Goal: Task Accomplishment & Management: Manage account settings

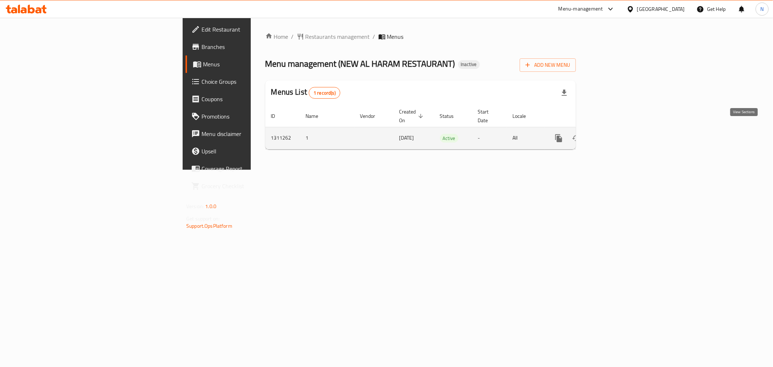
click at [615, 134] on icon "enhanced table" at bounding box center [611, 138] width 9 height 9
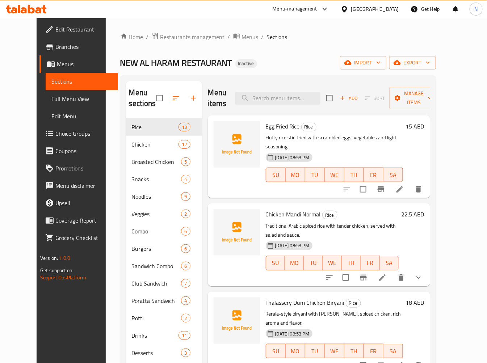
click at [267, 126] on span "Egg Fried Rice" at bounding box center [283, 126] width 34 height 11
copy h6 "Egg Fried Rice"
click at [282, 209] on span "Chicken Mandi Normal" at bounding box center [293, 214] width 55 height 11
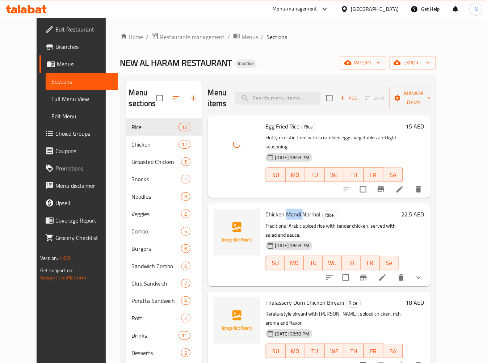
click at [282, 209] on span "Chicken Mandi Normal" at bounding box center [293, 214] width 55 height 11
copy h6 "Chicken Mandi Normal"
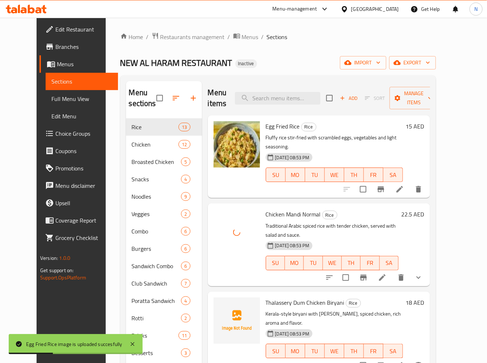
click at [277, 298] on span "Thalassery Dum Chicken Biryani" at bounding box center [305, 303] width 79 height 11
copy h6 "Thalassery Dum Chicken Biryani"
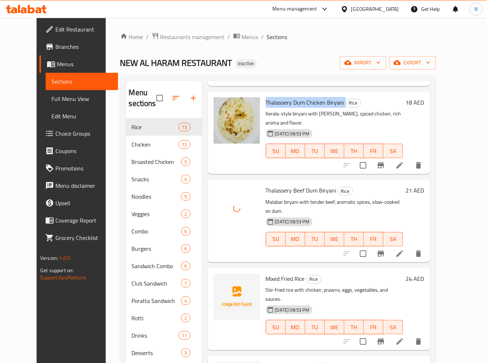
scroll to position [201, 0]
click at [266, 273] on span "Mixed Fried Rice" at bounding box center [285, 278] width 39 height 11
copy h6 "Mixed Fried Rice"
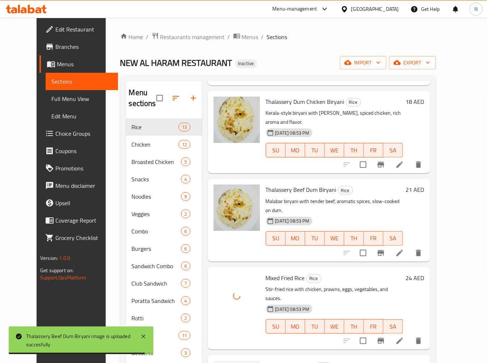
click at [266, 361] on span "Vegetable Fried Rice" at bounding box center [290, 366] width 49 height 11
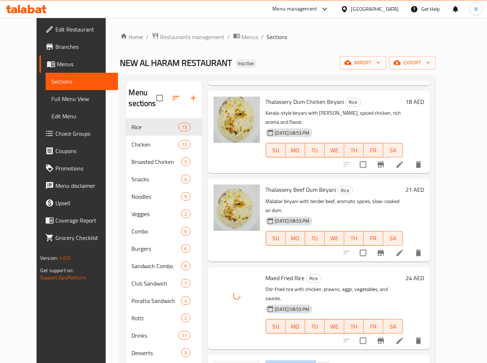
click at [266, 361] on span "Vegetable Fried Rice" at bounding box center [290, 366] width 49 height 11
copy h6 "Vegetable Fried Rice"
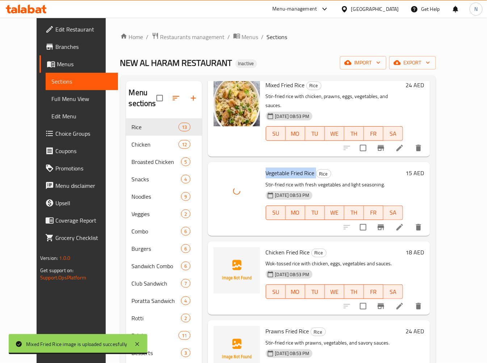
scroll to position [403, 0]
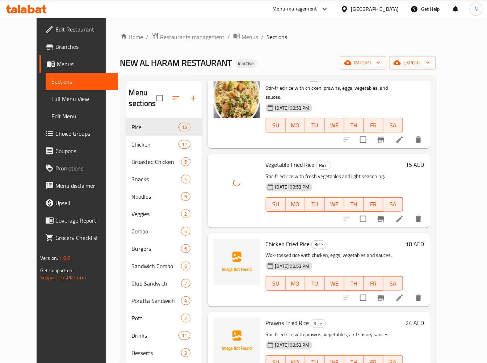
click at [268, 239] on span "Chicken Fried Rice" at bounding box center [288, 244] width 44 height 11
copy h6 "Chicken Fried Rice"
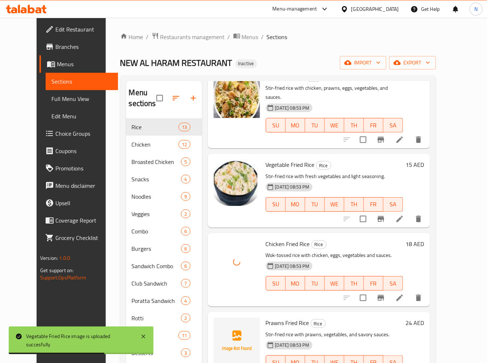
click at [276, 318] on span "Prawns Fried Rice" at bounding box center [287, 323] width 43 height 11
copy h6 "Prawns Fried Rice"
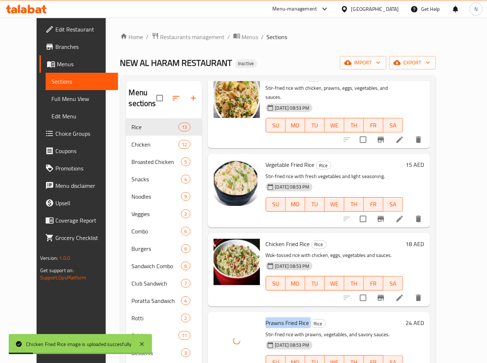
scroll to position [523, 0]
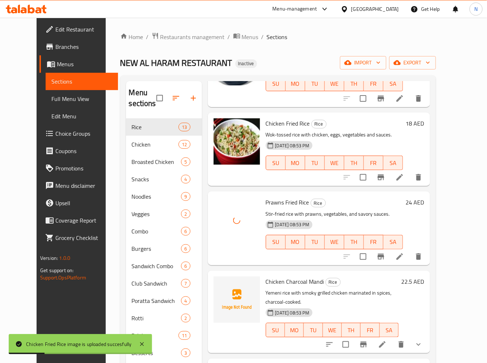
click at [277, 276] on span "Chicken Charcoal Mandi" at bounding box center [295, 281] width 58 height 11
copy h6 "Chicken Charcoal Mandi"
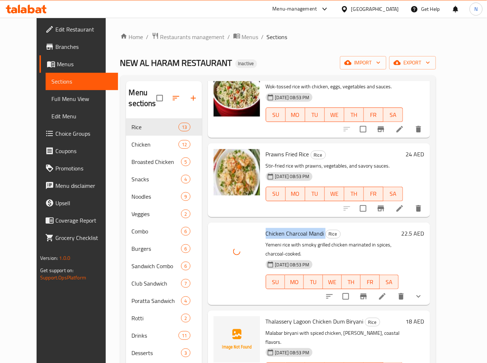
scroll to position [644, 0]
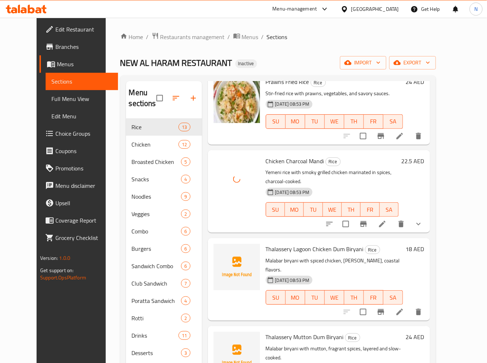
click at [286, 244] on span "Thalassery Lagoon Chicken Dum Biryani" at bounding box center [315, 249] width 98 height 11
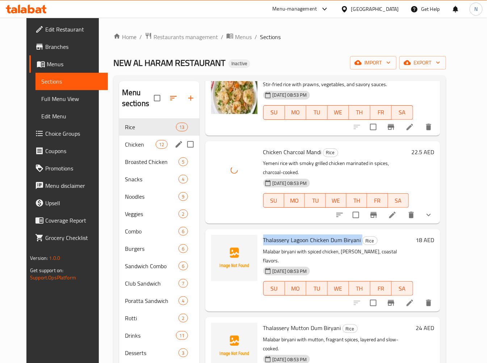
copy h6 "Thalassery Lagoon Chicken Dum Biryani"
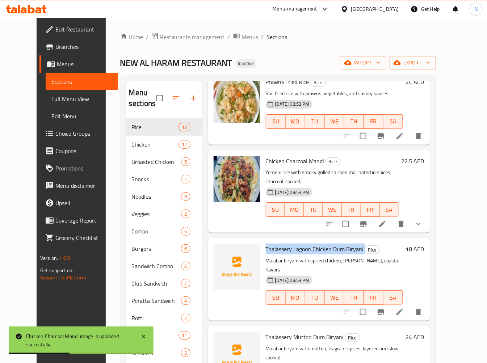
click at [271, 244] on span "Thalassery Lagoon Chicken Dum Biryani" at bounding box center [315, 249] width 98 height 11
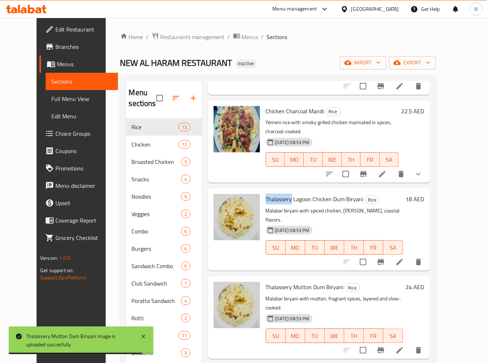
scroll to position [101, 0]
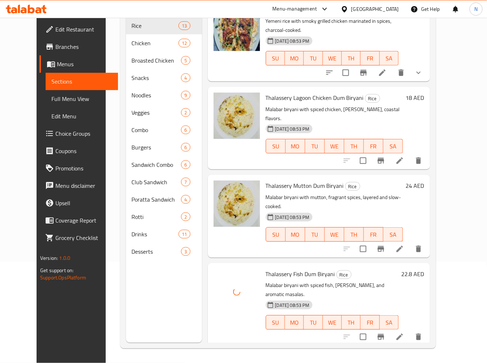
click at [272, 357] on span "Chicken Majboos" at bounding box center [286, 362] width 41 height 11
copy h6 "Chicken Majboos"
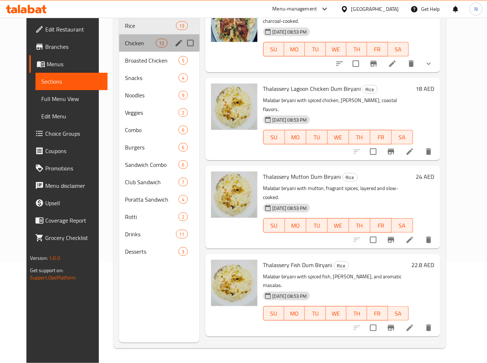
click at [142, 49] on div "Chicken 12" at bounding box center [159, 42] width 80 height 17
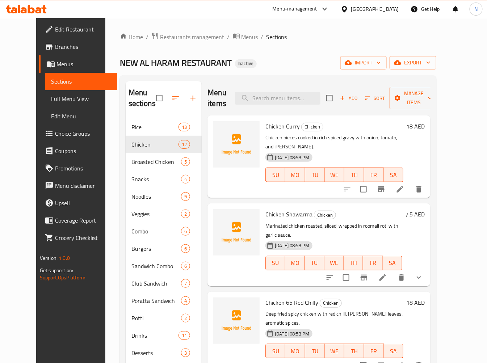
click at [272, 126] on span "Chicken Curry" at bounding box center [283, 126] width 34 height 11
click at [281, 209] on span "Chicken Shawarma" at bounding box center [289, 214] width 47 height 11
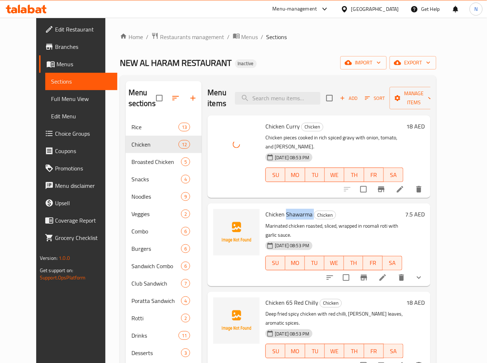
click at [281, 209] on span "Chicken Shawarma" at bounding box center [289, 214] width 47 height 11
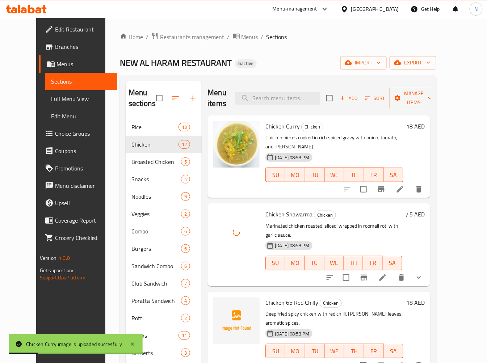
click at [283, 298] on span "Chicken 65 Red Chilly" at bounding box center [292, 303] width 53 height 11
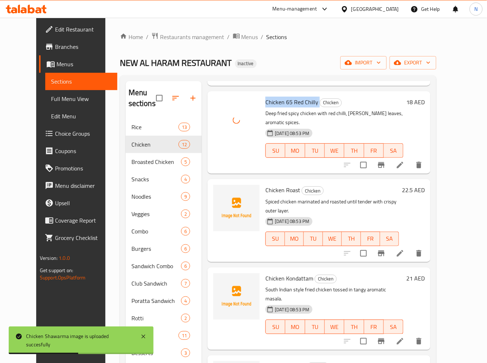
scroll to position [201, 0]
click at [272, 184] on span "Chicken Roast" at bounding box center [283, 189] width 35 height 11
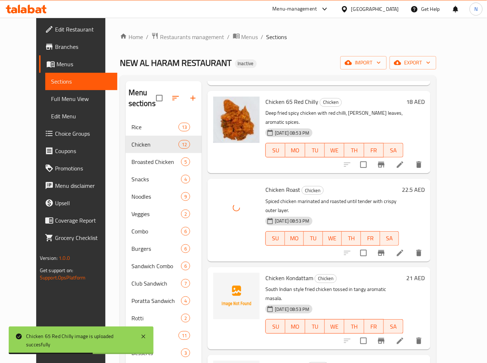
click at [278, 273] on span "Chicken Kondattam" at bounding box center [290, 278] width 48 height 11
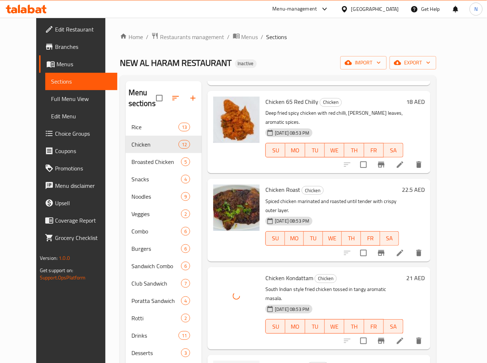
click at [266, 184] on span "Chicken Roast" at bounding box center [283, 189] width 35 height 11
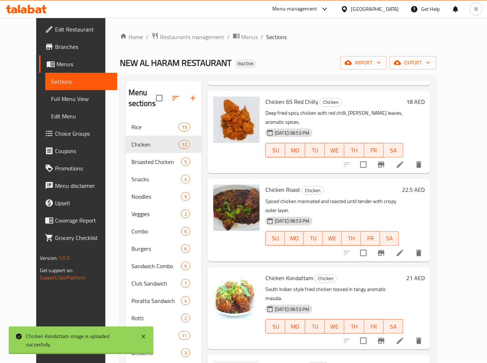
click at [266, 184] on span "Chicken Roast" at bounding box center [283, 189] width 35 height 11
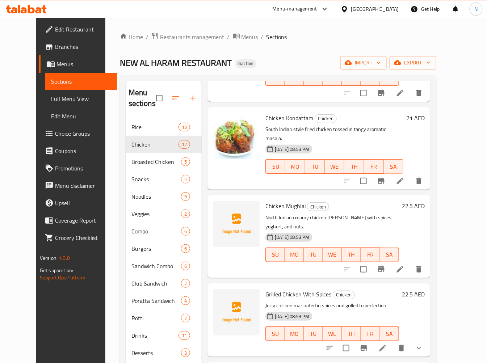
scroll to position [362, 0]
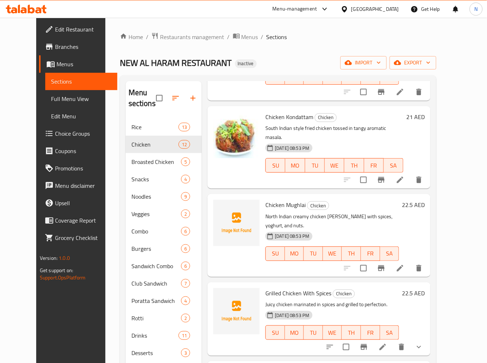
click at [266, 200] on span "Chicken Mughlai" at bounding box center [286, 205] width 40 height 11
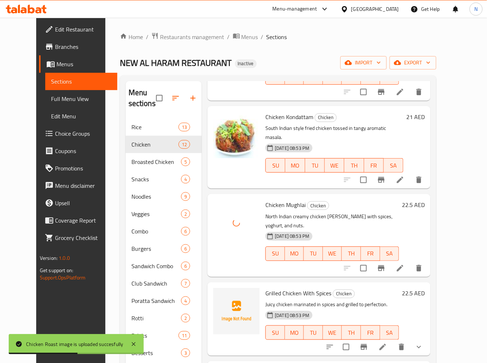
click at [280, 288] on span "Grilled Chicken With Spices" at bounding box center [299, 293] width 66 height 11
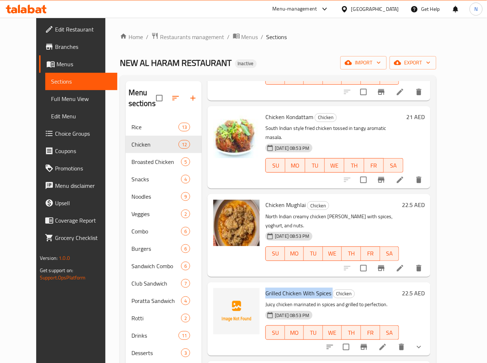
click at [291, 288] on span "Grilled Chicken With Spices" at bounding box center [299, 293] width 66 height 11
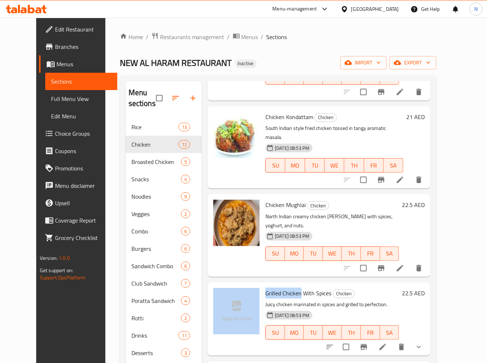
drag, startPoint x: 291, startPoint y: 237, endPoint x: 254, endPoint y: 110, distance: 132.5
click at [234, 286] on div "Grilled Chicken With Spices Chicken Juicy chicken marinated in spices and grill…" at bounding box center [319, 320] width 217 height 68
click at [266, 226] on div "Menu items Add Sort Manage items Chicken Curry Chicken Chicken pieces cooked in…" at bounding box center [316, 262] width 229 height 363
drag, startPoint x: 264, startPoint y: 240, endPoint x: 299, endPoint y: 218, distance: 42.0
click at [294, 288] on span "Grilled Chicken With Spices" at bounding box center [299, 293] width 66 height 11
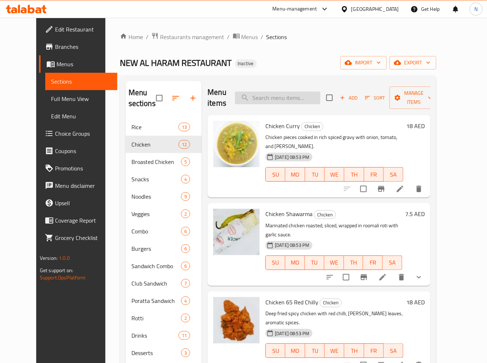
scroll to position [0, 0]
click at [296, 96] on input "search" at bounding box center [278, 98] width 86 height 13
paste input "Grilled Chicken"
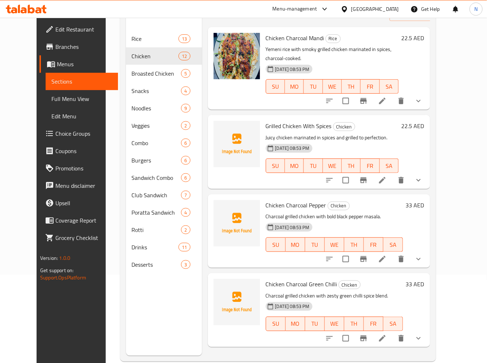
scroll to position [101, 0]
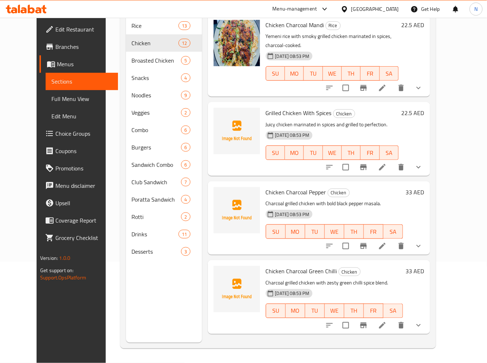
type input "Grilled Chicken"
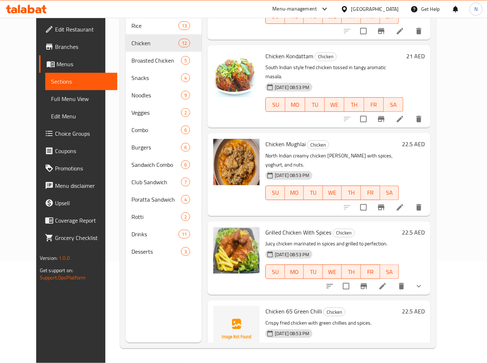
scroll to position [443, 0]
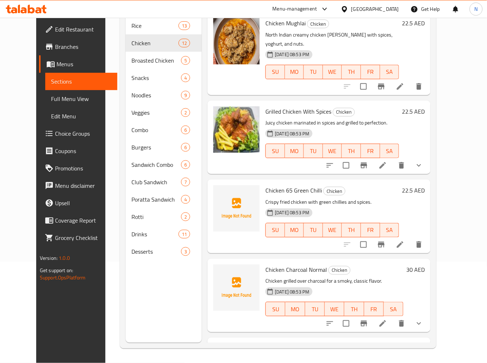
click at [276, 185] on span "Chicken 65 Green Chilli" at bounding box center [294, 190] width 57 height 11
click at [275, 265] on span "Chicken Charcoal Normal" at bounding box center [297, 270] width 62 height 11
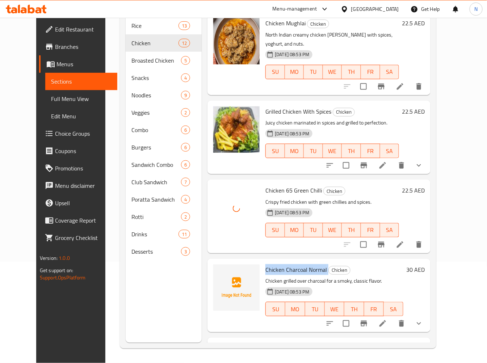
click at [275, 265] on span "Chicken Charcoal Normal" at bounding box center [297, 270] width 62 height 11
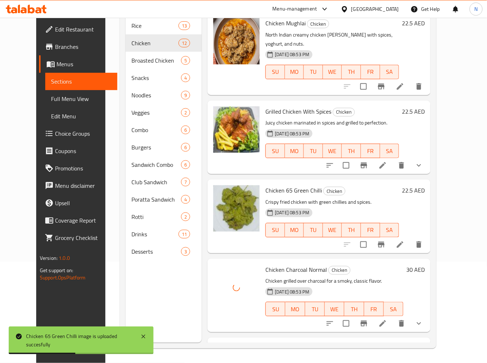
click at [285, 344] on span "Chicken Charcoal Pepper" at bounding box center [296, 349] width 61 height 11
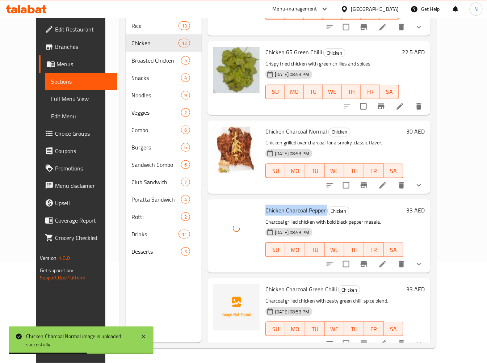
scroll to position [604, 0]
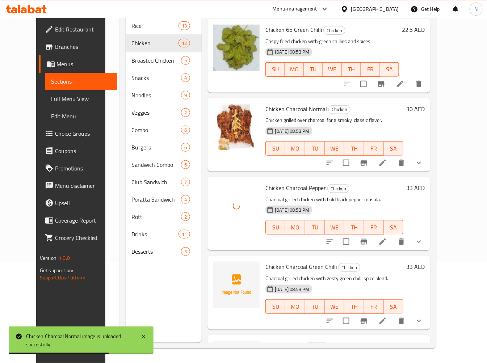
click at [268, 262] on span "Chicken Charcoal Green Chilli" at bounding box center [301, 267] width 71 height 11
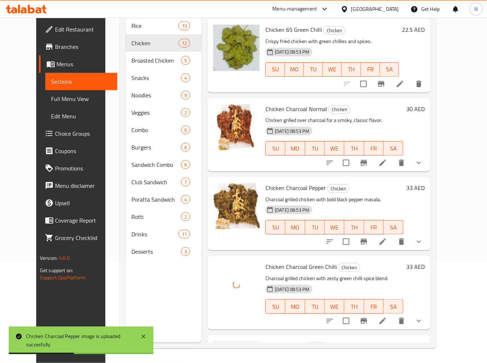
click at [288, 341] on span "Chicken Lollipop" at bounding box center [285, 346] width 39 height 11
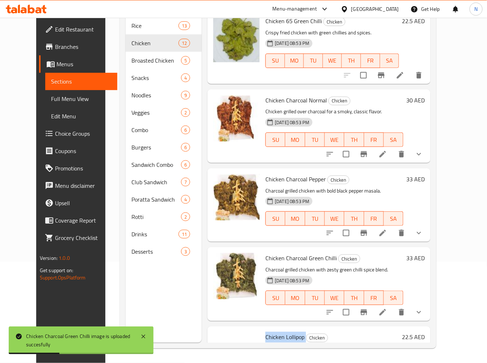
scroll to position [615, 0]
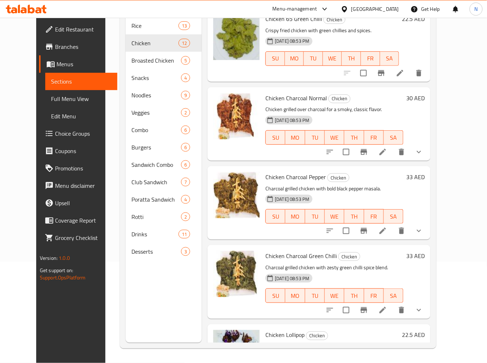
click at [341, 264] on div "Chicken Charcoal Green Chilli Chicken Charcoal grilled chicken with zesty green…" at bounding box center [319, 282] width 223 height 74
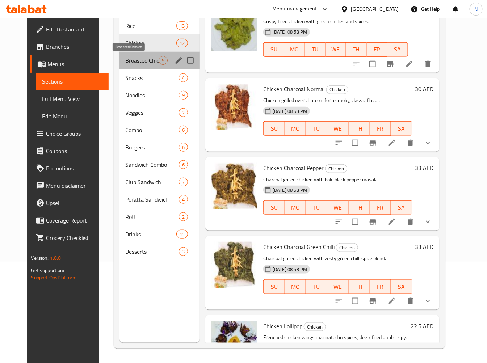
click at [147, 60] on span "Broasted Chicken" at bounding box center [141, 60] width 33 height 9
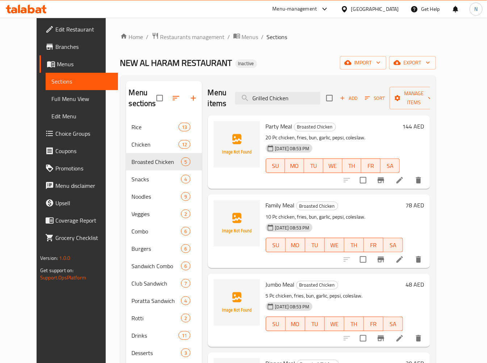
click at [263, 120] on div "Party Meal Broasted Chicken 20 Pc chicken, fries, bun, garlic, pepsi, coleslaw.…" at bounding box center [333, 152] width 140 height 68
click at [266, 128] on span "Party Meal" at bounding box center [279, 126] width 27 height 11
click at [305, 97] on input "Grilled Chicken" at bounding box center [278, 98] width 86 height 13
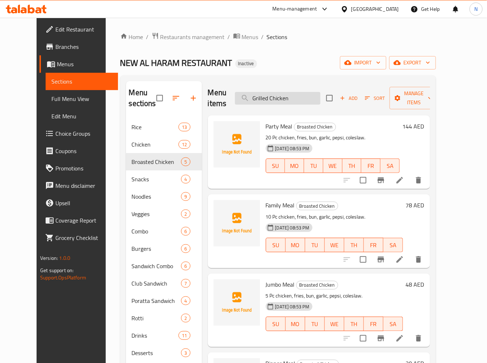
click at [305, 97] on input "Grilled Chicken" at bounding box center [278, 98] width 86 height 13
click at [272, 124] on span "Party Meal" at bounding box center [279, 126] width 27 height 11
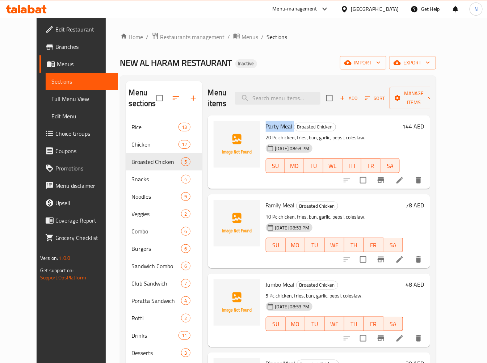
click at [275, 126] on span "Party Meal" at bounding box center [279, 126] width 27 height 11
click at [266, 124] on span "Party Meal" at bounding box center [279, 126] width 27 height 11
click at [271, 125] on span "Party Meal" at bounding box center [279, 126] width 27 height 11
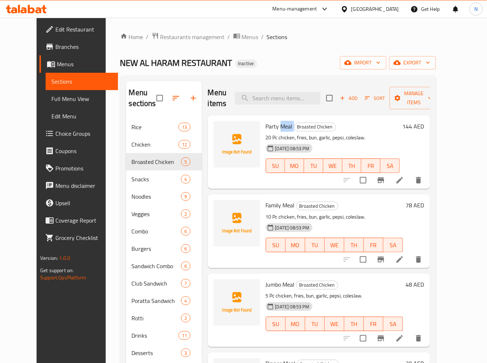
click at [271, 125] on span "Party Meal" at bounding box center [279, 126] width 27 height 11
click at [266, 205] on span "Family Meal" at bounding box center [280, 205] width 29 height 11
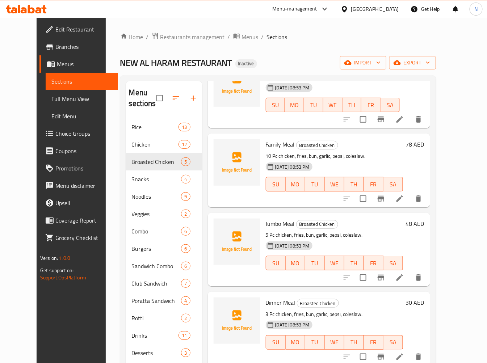
click at [269, 223] on span "Jumbo Meal" at bounding box center [280, 224] width 29 height 11
click at [268, 301] on span "Dinner Meal" at bounding box center [281, 303] width 30 height 11
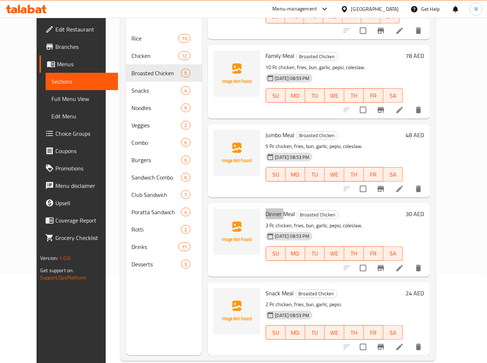
scroll to position [101, 0]
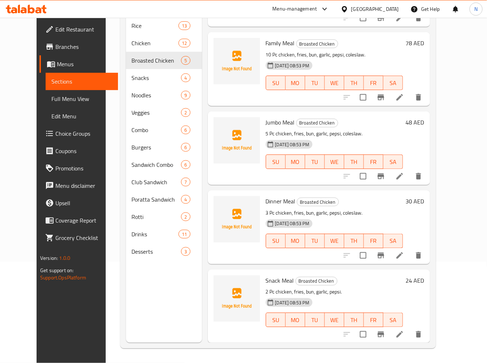
click at [266, 279] on span "Snack Meal" at bounding box center [280, 280] width 28 height 11
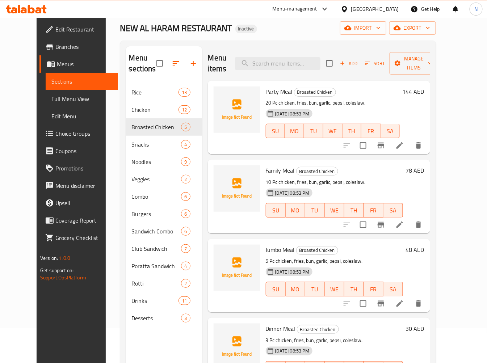
scroll to position [0, 0]
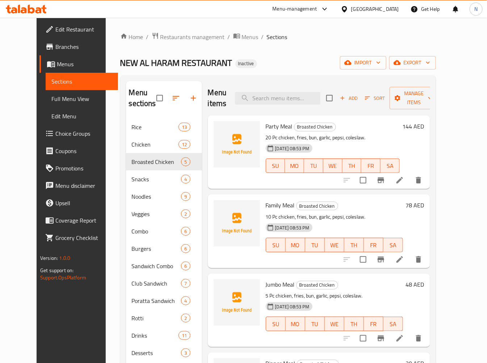
click at [269, 204] on span "Family Meal" at bounding box center [280, 205] width 29 height 11
click at [266, 281] on span "Jumbo Meal" at bounding box center [280, 284] width 29 height 11
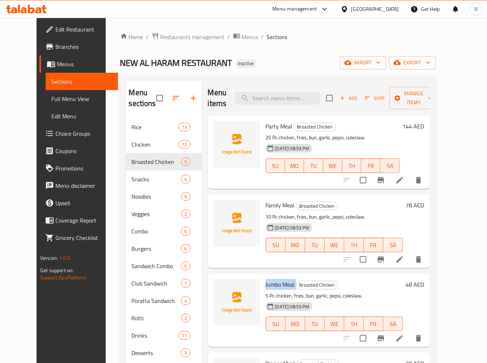
click at [266, 281] on span "Jumbo Meal" at bounding box center [280, 284] width 29 height 11
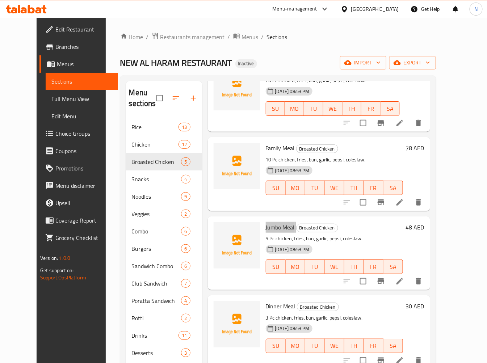
scroll to position [61, 0]
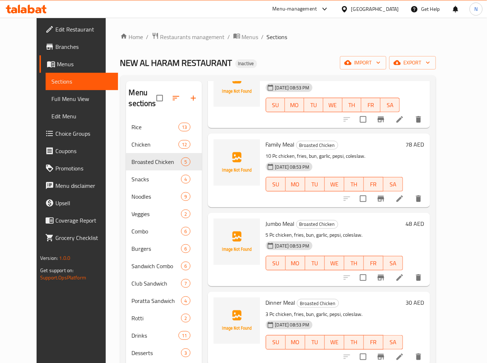
click at [267, 304] on span "Dinner Meal" at bounding box center [281, 303] width 30 height 11
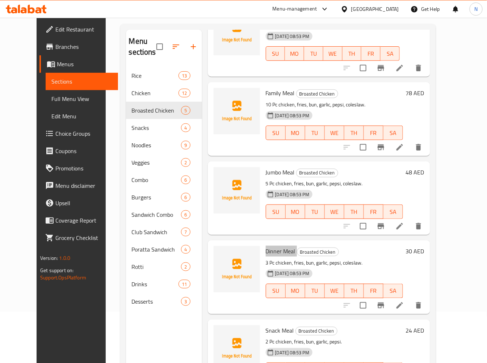
scroll to position [101, 0]
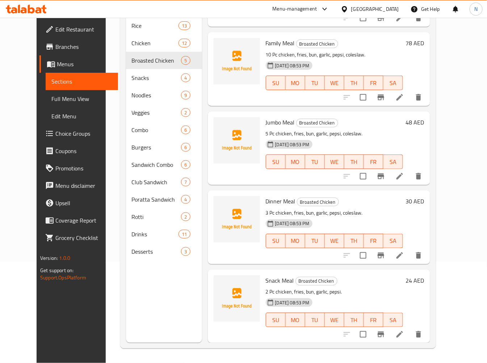
click at [269, 280] on span "Snack Meal" at bounding box center [280, 280] width 28 height 11
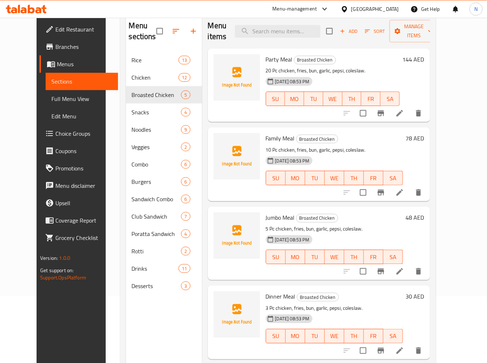
scroll to position [21, 0]
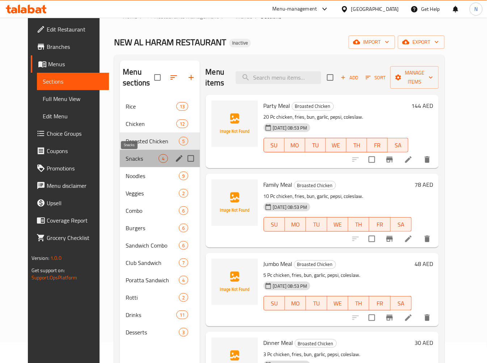
click at [126, 161] on span "Snacks" at bounding box center [142, 158] width 33 height 9
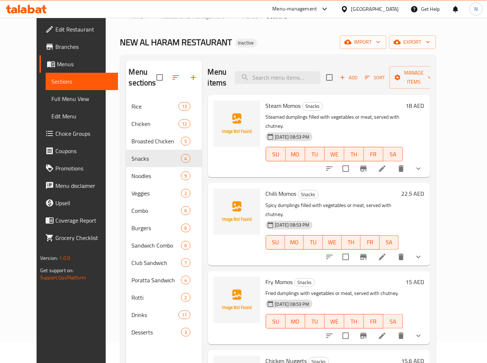
click at [270, 100] on span "Steam Momos" at bounding box center [283, 105] width 35 height 11
click at [266, 100] on span "Steam Momos" at bounding box center [283, 105] width 35 height 11
click at [266, 188] on span "Chilli Momos" at bounding box center [281, 193] width 31 height 11
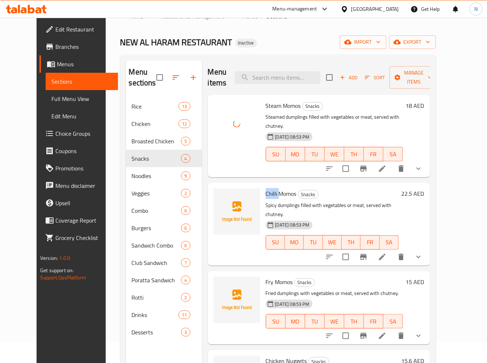
click at [266, 188] on span "Chilli Momos" at bounding box center [281, 193] width 31 height 11
click at [282, 188] on span "Chilli Momos" at bounding box center [281, 193] width 31 height 11
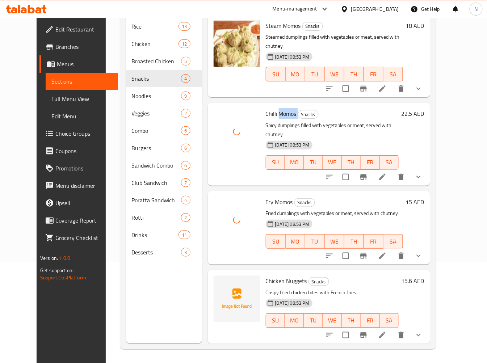
scroll to position [101, 0]
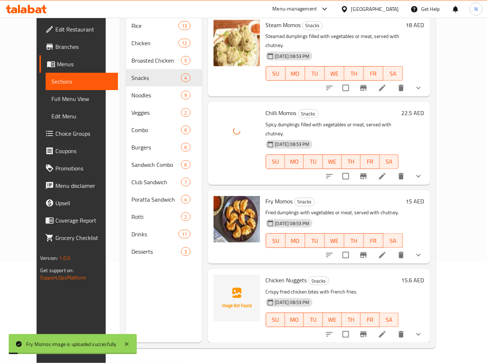
click at [266, 275] on span "Chicken Nuggets" at bounding box center [286, 280] width 41 height 11
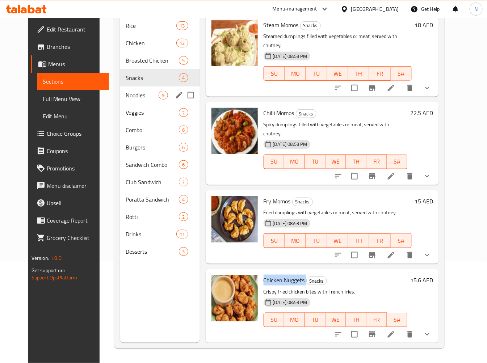
click at [128, 96] on span "Noodles" at bounding box center [142, 95] width 33 height 9
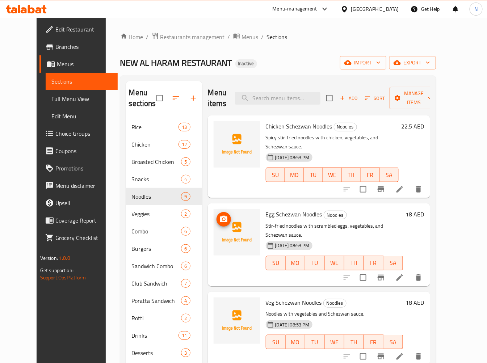
click at [305, 124] on span "Chicken Schezwan Noodles" at bounding box center [299, 126] width 67 height 11
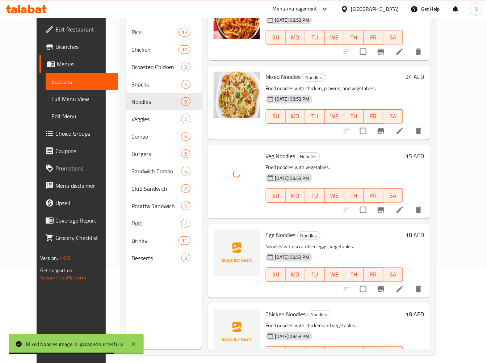
scroll to position [101, 0]
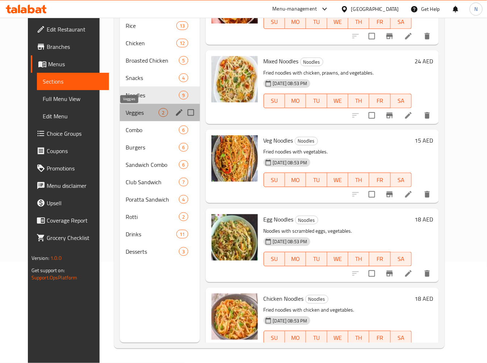
click at [130, 110] on span "Veggies" at bounding box center [142, 112] width 33 height 9
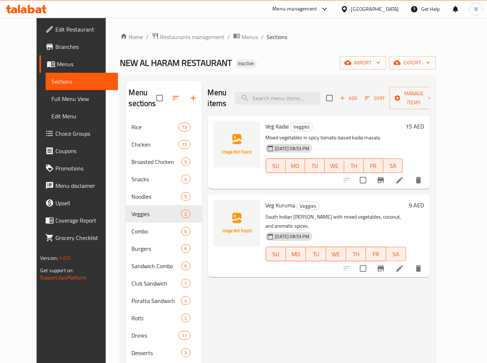
click at [266, 121] on span "Veg Kadai" at bounding box center [277, 126] width 23 height 11
click at [266, 200] on span "Veg Kuruma" at bounding box center [281, 205] width 30 height 11
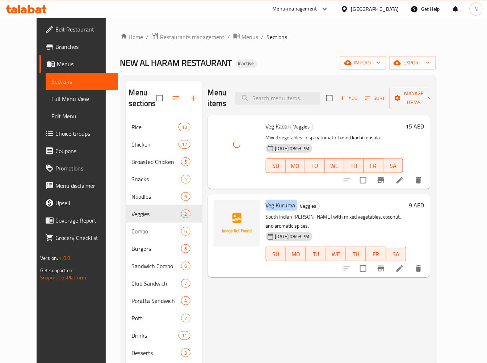
click at [266, 200] on span "Veg Kuruma" at bounding box center [281, 205] width 30 height 11
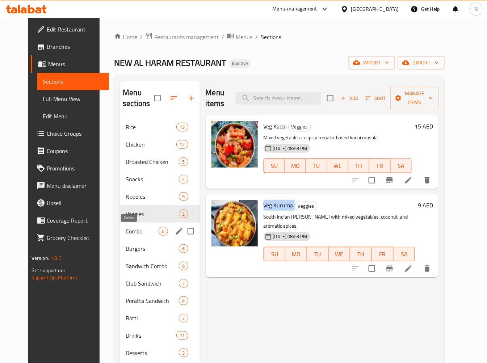
click at [143, 233] on span "Combo" at bounding box center [142, 231] width 33 height 9
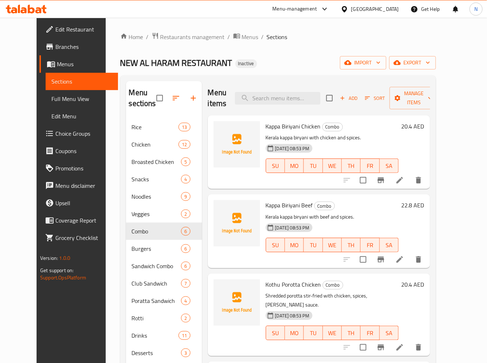
click at [266, 125] on span "Kappa Biriyani Chicken" at bounding box center [293, 126] width 55 height 11
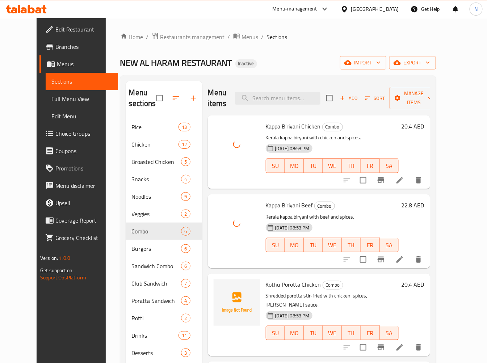
click at [266, 286] on span "Kothu Porotta Chicken" at bounding box center [293, 284] width 55 height 11
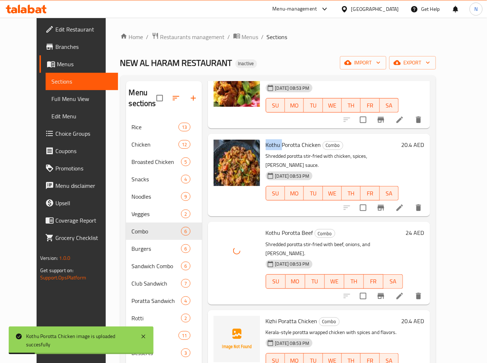
scroll to position [80, 0]
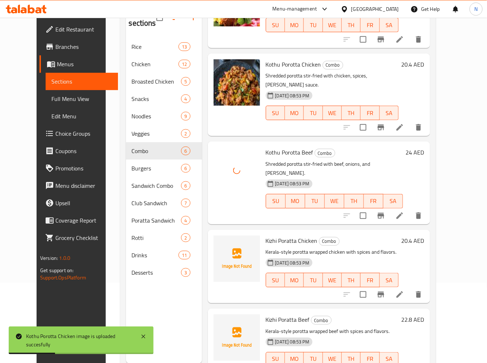
click at [266, 236] on span "Kizhi Poratta Chicken" at bounding box center [292, 241] width 52 height 11
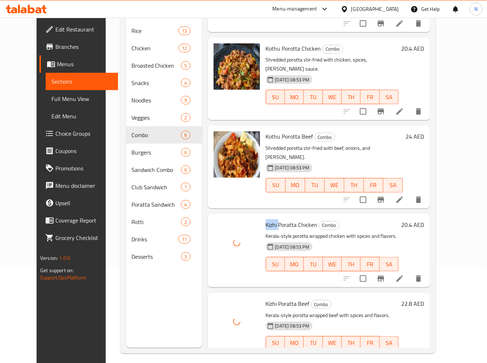
scroll to position [101, 0]
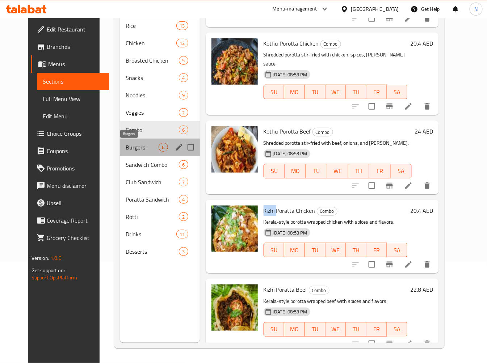
click at [131, 143] on span "Burgers" at bounding box center [142, 147] width 33 height 9
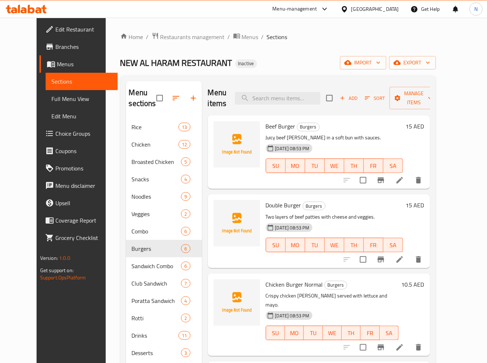
click at [266, 128] on span "Beef Burger" at bounding box center [281, 126] width 30 height 11
click at [273, 205] on span "Double Burger" at bounding box center [284, 205] width 36 height 11
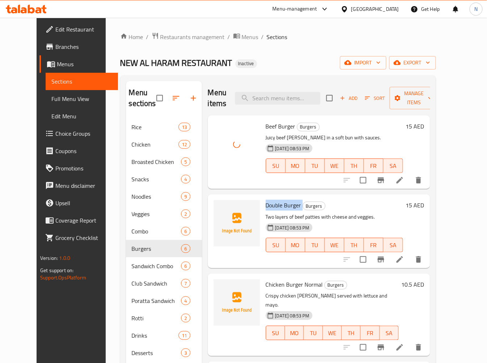
click at [273, 205] on span "Double Burger" at bounding box center [284, 205] width 36 height 11
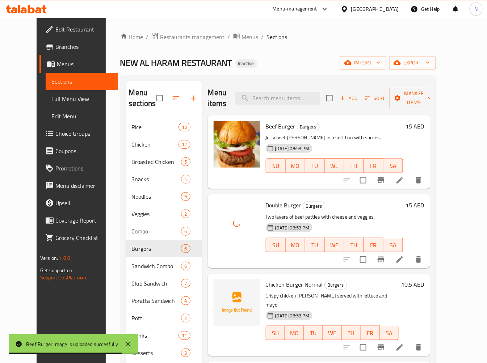
click at [278, 280] on span "Chicken Burger Normal" at bounding box center [294, 284] width 57 height 11
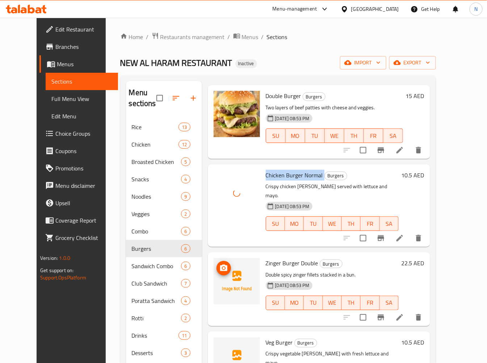
scroll to position [140, 0]
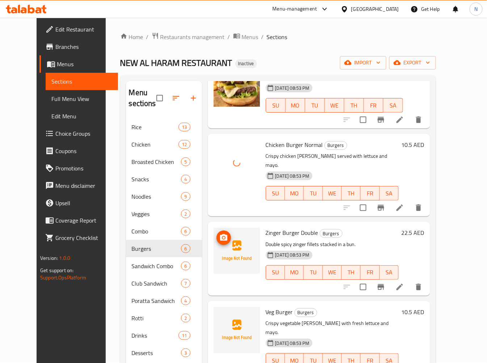
click at [266, 228] on span "Zinger Burger Double" at bounding box center [292, 233] width 53 height 11
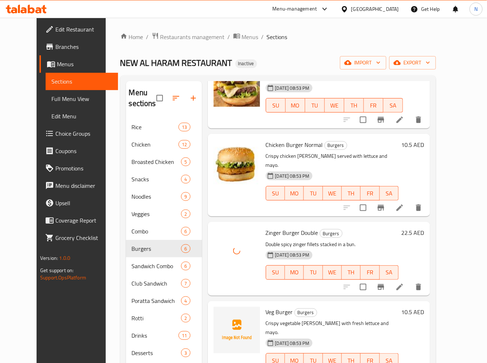
click at [266, 307] on span "Veg Burger" at bounding box center [279, 312] width 27 height 11
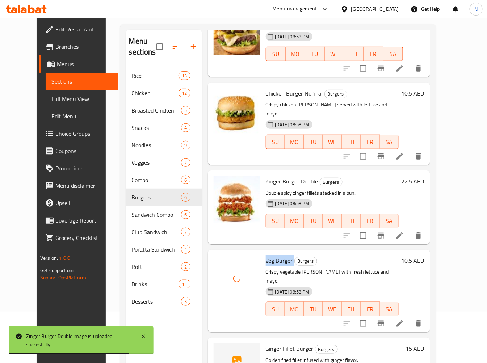
scroll to position [101, 0]
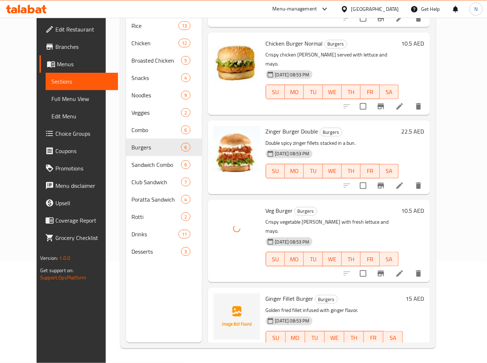
click at [266, 294] on span "Ginger Fillet Burger" at bounding box center [290, 299] width 48 height 11
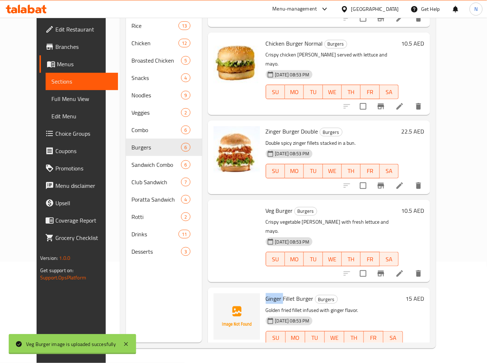
click at [266, 294] on span "Ginger Fillet Burger" at bounding box center [290, 299] width 48 height 11
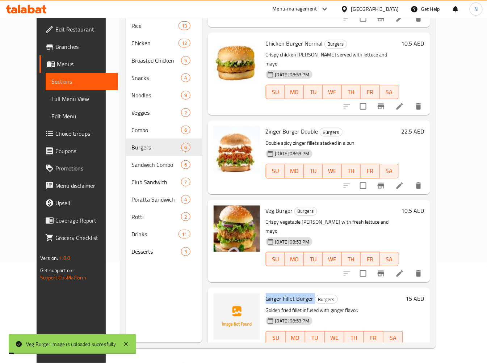
click at [266, 294] on span "Ginger Fillet Burger" at bounding box center [290, 299] width 48 height 11
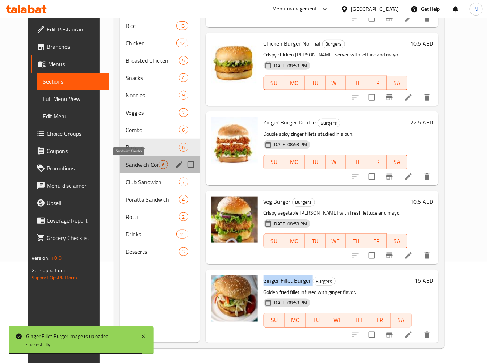
click at [133, 161] on span "Sandwich Combo" at bounding box center [142, 165] width 33 height 9
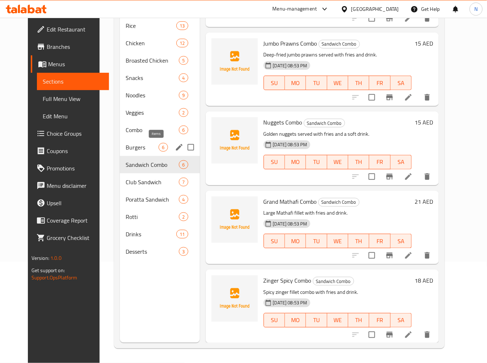
click at [159, 147] on span "6" at bounding box center [163, 147] width 8 height 7
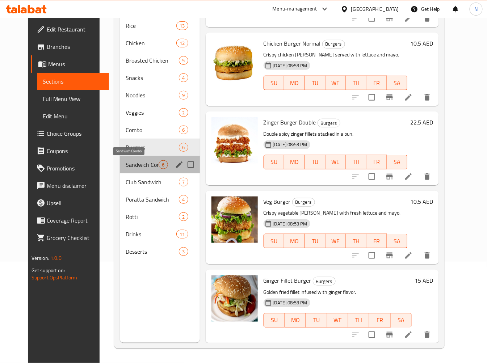
click at [140, 163] on span "Sandwich Combo" at bounding box center [142, 165] width 33 height 9
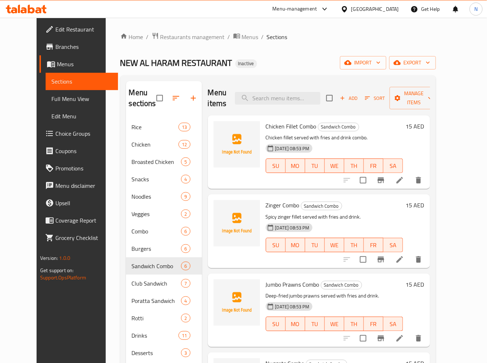
click at [271, 128] on span "Chicken Fillet Combo" at bounding box center [291, 126] width 51 height 11
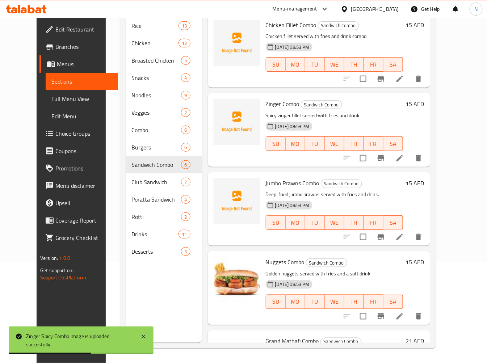
click at [286, 182] on span "Jumbo Prawns Combo" at bounding box center [293, 183] width 54 height 11
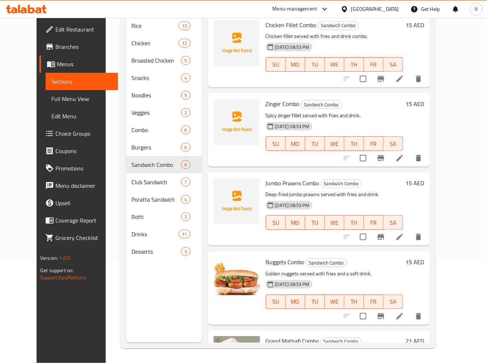
click at [266, 103] on span "Zinger Combo" at bounding box center [283, 104] width 34 height 11
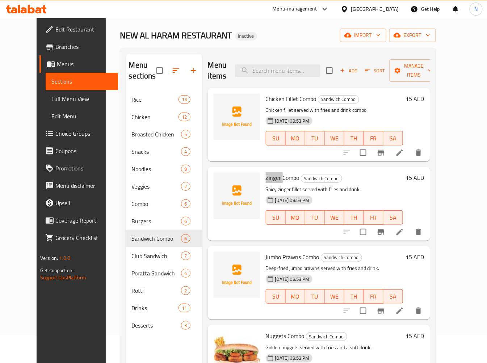
scroll to position [21, 0]
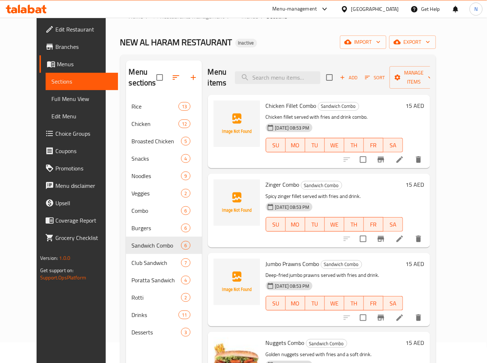
click at [266, 104] on span "Chicken Fillet Combo" at bounding box center [291, 105] width 51 height 11
click at [287, 105] on span "Chicken Fillet Combo" at bounding box center [291, 105] width 51 height 11
click at [291, 104] on span "Chicken Fillet Combo" at bounding box center [291, 105] width 51 height 11
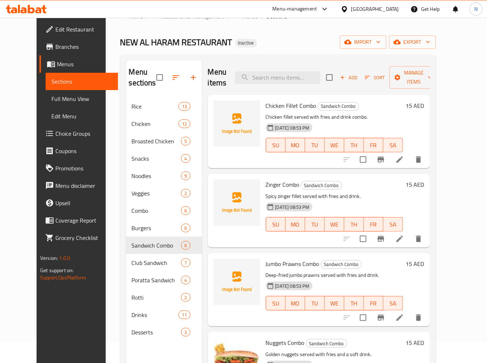
click at [284, 105] on span "Chicken Fillet Combo" at bounding box center [291, 105] width 51 height 11
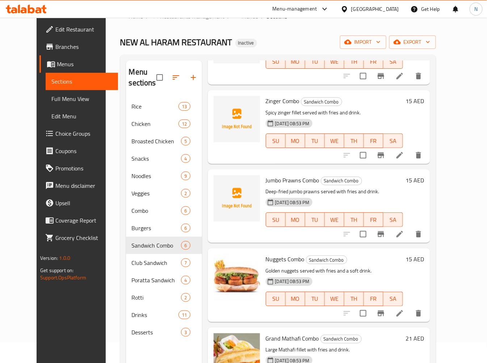
scroll to position [0, 0]
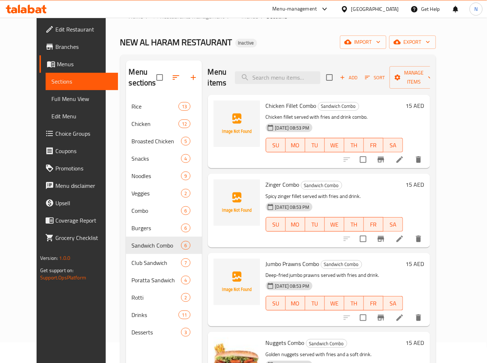
click at [271, 102] on span "Chicken Fillet Combo" at bounding box center [291, 105] width 51 height 11
click at [269, 183] on span "Zinger Combo" at bounding box center [283, 184] width 34 height 11
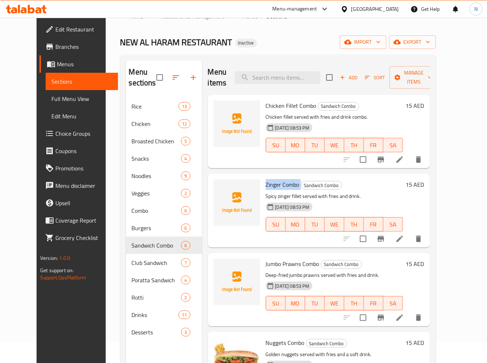
click at [269, 183] on span "Zinger Combo" at bounding box center [283, 184] width 34 height 11
click at [267, 265] on span "Jumbo Prawns Combo" at bounding box center [293, 264] width 54 height 11
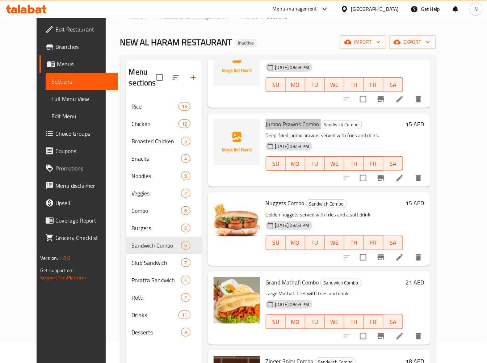
scroll to position [101, 0]
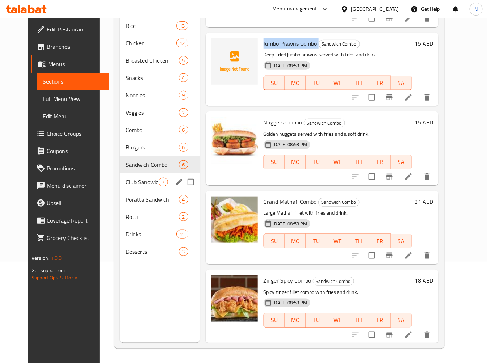
click at [145, 179] on span "Club Sandwich" at bounding box center [142, 182] width 33 height 9
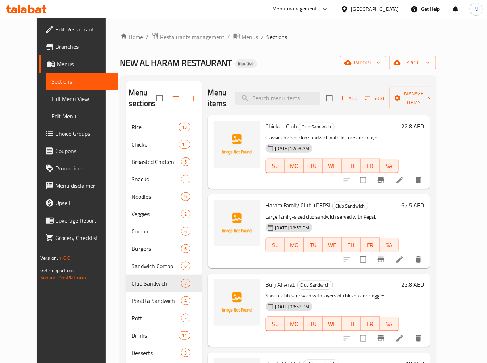
click at [275, 129] on span "Chicken Club" at bounding box center [282, 126] width 32 height 11
click at [252, 205] on div at bounding box center [237, 231] width 52 height 68
click at [266, 205] on span "Haram Family Club +PEPSI" at bounding box center [298, 205] width 65 height 11
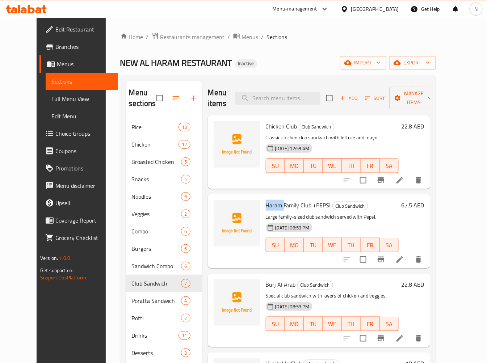
click at [266, 205] on span "Haram Family Club +PEPSI" at bounding box center [298, 205] width 65 height 11
click at [296, 205] on span "Haram Family Club +PEPSI" at bounding box center [298, 205] width 65 height 11
click at [273, 198] on div "Haram Family Club +PEPSI Club Sandwich Large family-sized club sandwich served …" at bounding box center [332, 231] width 139 height 68
click at [274, 207] on span "Haram Family Club +PEPSI" at bounding box center [298, 205] width 65 height 11
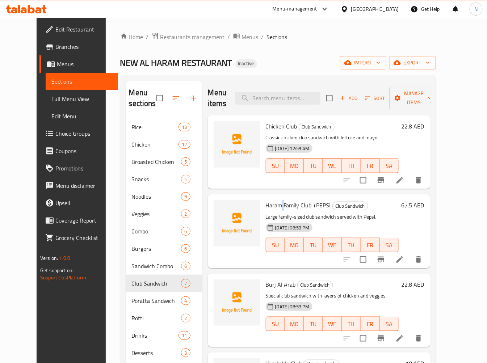
click at [274, 207] on span "Haram Family Club +PEPSI" at bounding box center [298, 205] width 65 height 11
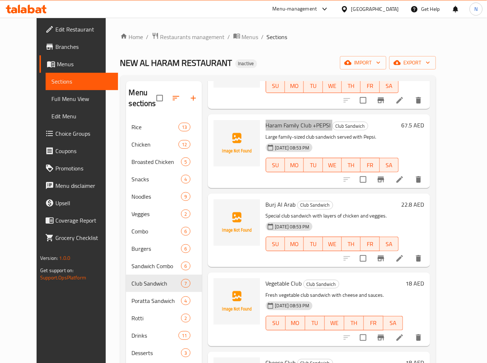
scroll to position [80, 0]
click at [266, 203] on span "Burj Al Arab" at bounding box center [281, 204] width 30 height 11
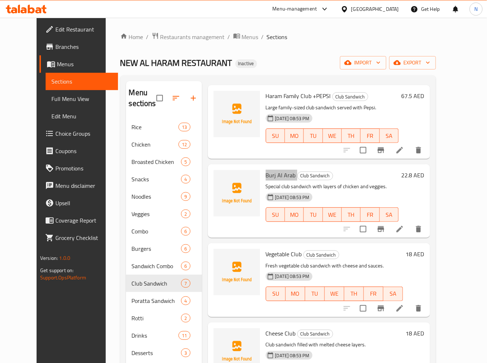
scroll to position [121, 0]
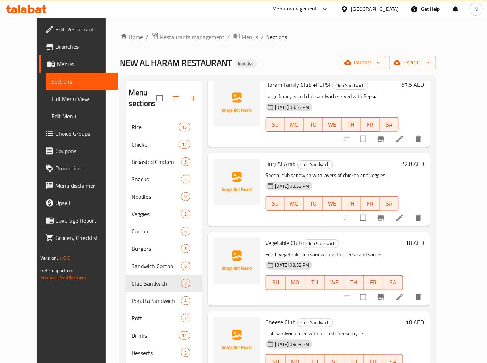
click at [266, 238] on span "Vegetable Club" at bounding box center [284, 243] width 36 height 11
click at [266, 242] on span "Vegetable Club" at bounding box center [284, 243] width 36 height 11
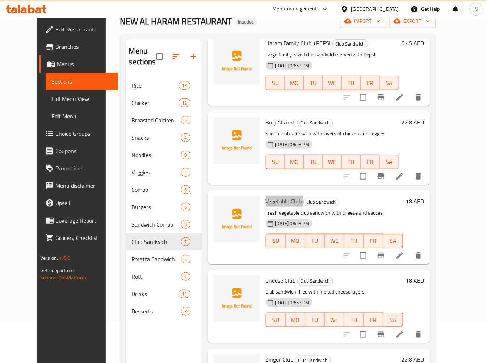
scroll to position [101, 0]
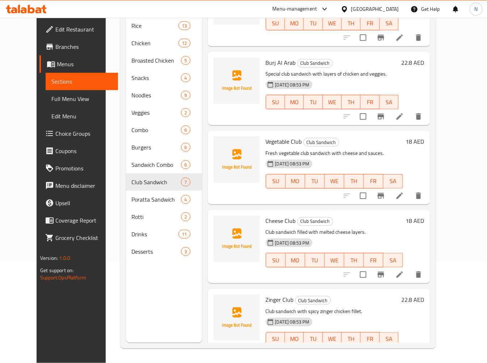
click at [270, 60] on span "Burj Al Arab" at bounding box center [281, 62] width 30 height 11
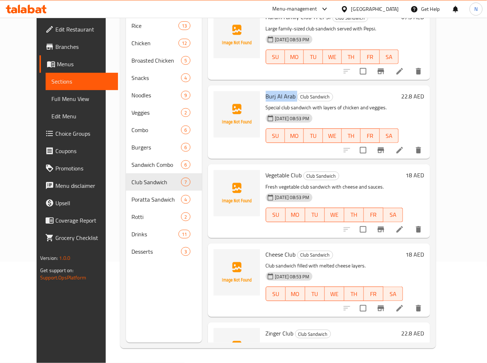
scroll to position [40, 0]
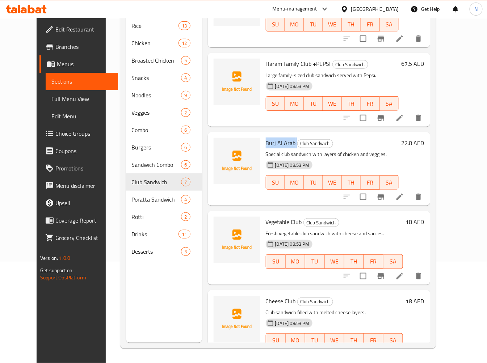
click at [276, 221] on span "Vegetable Club" at bounding box center [284, 222] width 36 height 11
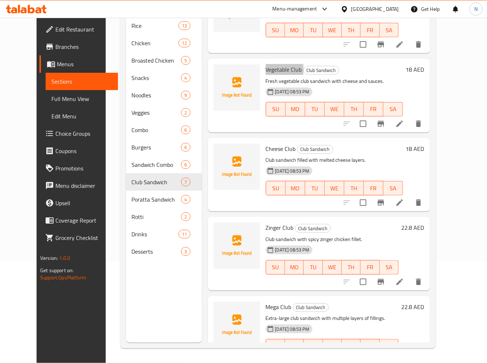
scroll to position [201, 0]
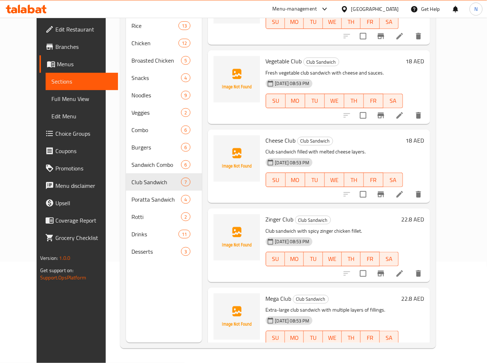
click at [269, 138] on span "Cheese Club" at bounding box center [281, 140] width 30 height 11
click at [267, 217] on span "Zinger Club" at bounding box center [280, 219] width 28 height 11
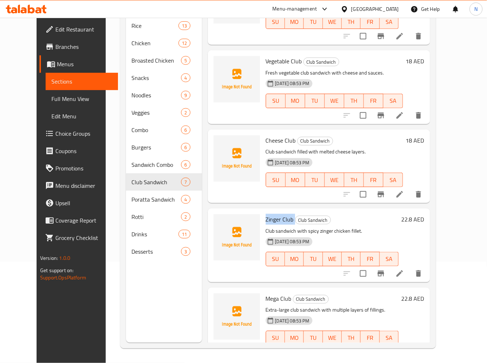
click at [267, 217] on span "Zinger Club" at bounding box center [280, 219] width 28 height 11
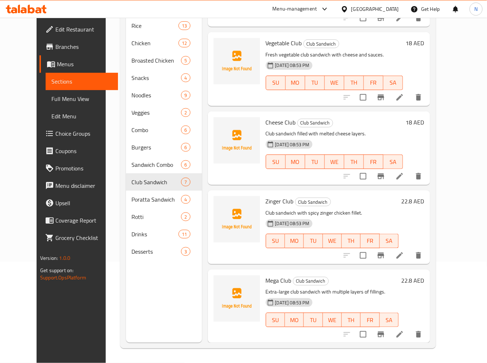
click at [266, 279] on span "Mega Club" at bounding box center [279, 280] width 26 height 11
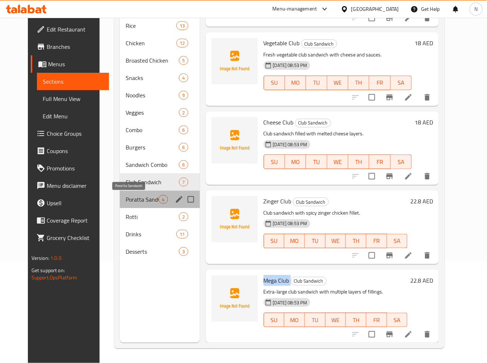
click at [136, 201] on span "Poratta Sandwich" at bounding box center [142, 199] width 33 height 9
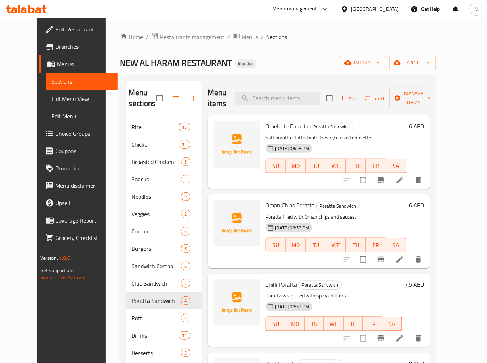
click at [278, 121] on span "Omelette Poratta" at bounding box center [287, 126] width 43 height 11
click at [292, 121] on span "Omelette Poratta" at bounding box center [287, 126] width 43 height 11
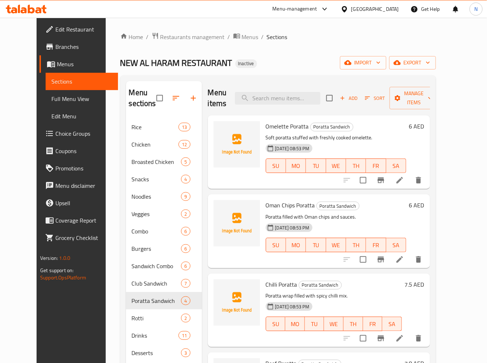
click at [272, 121] on span "Omelette Poratta" at bounding box center [287, 126] width 43 height 11
click at [286, 200] on span "Oman Chips Poratta" at bounding box center [290, 205] width 49 height 11
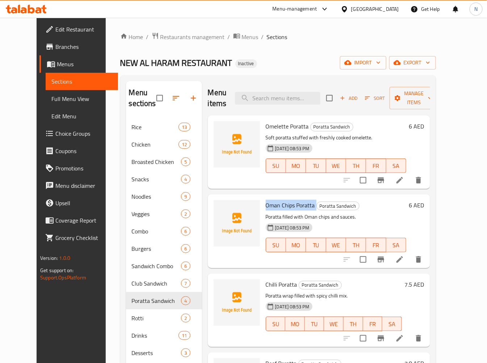
click at [286, 200] on span "Oman Chips Poratta" at bounding box center [290, 205] width 49 height 11
click at [269, 200] on span "Oman Chips Poratta" at bounding box center [290, 205] width 49 height 11
click at [270, 279] on span "Chilli Poratta" at bounding box center [282, 284] width 32 height 11
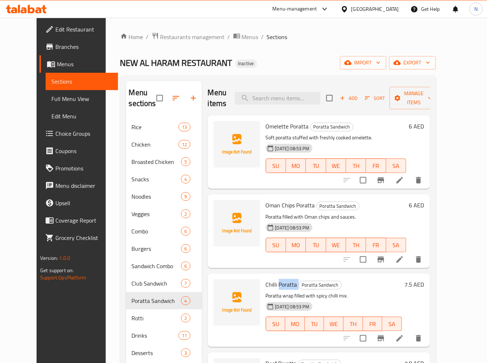
click at [270, 279] on span "Chilli Poratta" at bounding box center [282, 284] width 32 height 11
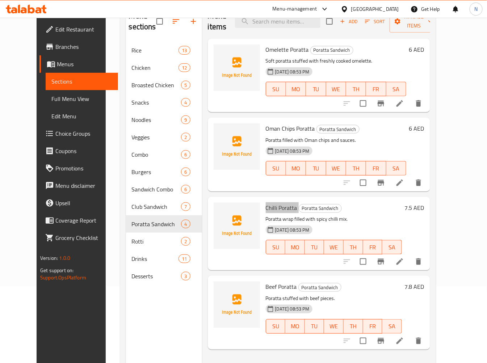
scroll to position [101, 0]
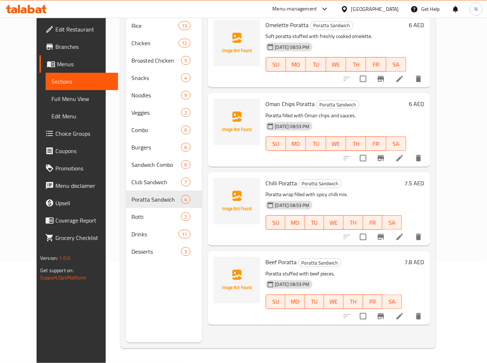
click at [266, 257] on span "Beef Poratta" at bounding box center [281, 262] width 31 height 11
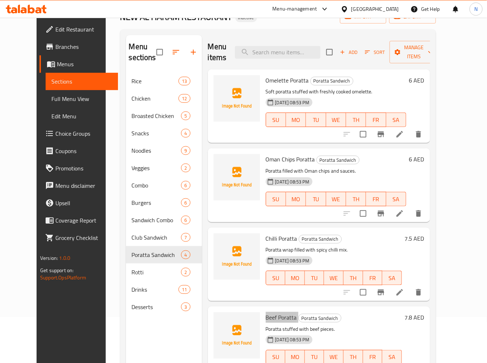
scroll to position [0, 0]
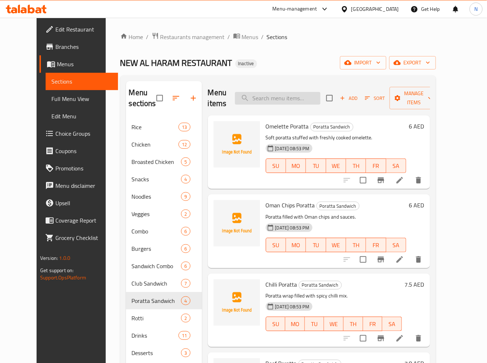
click at [284, 94] on input "search" at bounding box center [278, 98] width 86 height 13
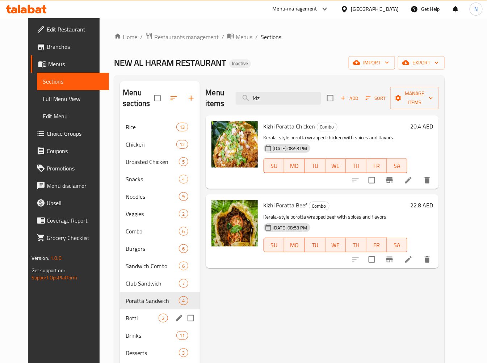
type input "kiz"
click at [134, 316] on span "Rotti" at bounding box center [142, 318] width 33 height 9
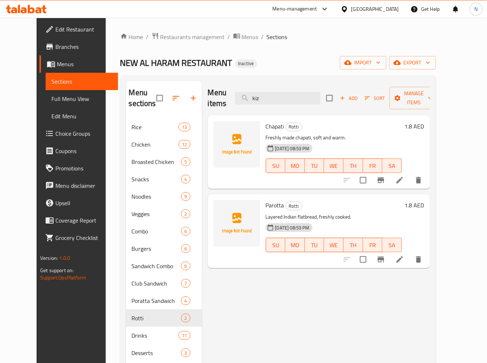
drag, startPoint x: 300, startPoint y: 96, endPoint x: 248, endPoint y: 100, distance: 51.6
click at [248, 100] on div "Menu items kiz Add Sort Manage items" at bounding box center [319, 98] width 222 height 34
click at [266, 121] on span "Chapati" at bounding box center [275, 126] width 18 height 11
click at [267, 200] on span "Parotta" at bounding box center [275, 205] width 18 height 11
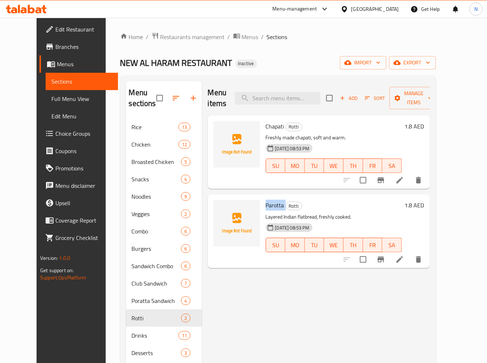
click at [267, 200] on span "Parotta" at bounding box center [275, 205] width 18 height 11
click at [266, 121] on span "Chapati" at bounding box center [275, 126] width 18 height 11
click at [266, 200] on span "Parotta" at bounding box center [275, 205] width 18 height 11
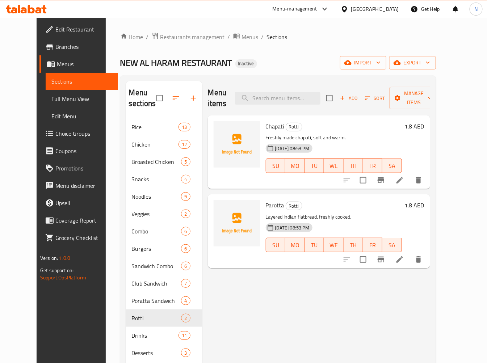
click at [314, 272] on div "Menu items Add Sort Manage items Chapati Rotti Freshly made chapati, soft and w…" at bounding box center [316, 262] width 228 height 363
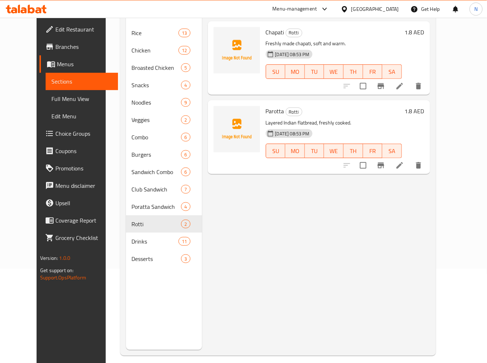
scroll to position [101, 0]
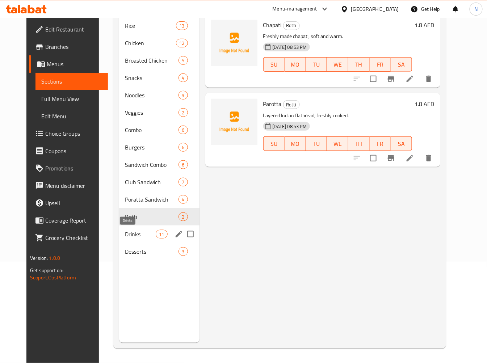
click at [125, 234] on span "Drinks" at bounding box center [140, 234] width 31 height 9
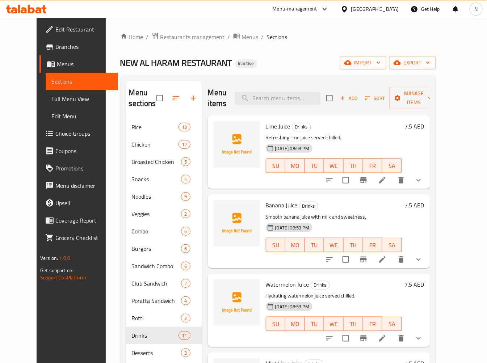
click at [266, 128] on span "Lime Juice" at bounding box center [278, 126] width 25 height 11
click at [266, 208] on span "Banana Juice" at bounding box center [282, 205] width 32 height 11
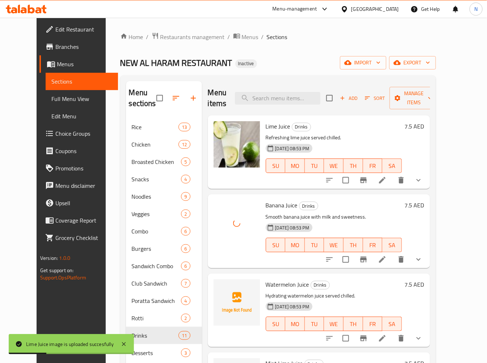
click at [272, 285] on span "Watermelon Juice" at bounding box center [287, 284] width 43 height 11
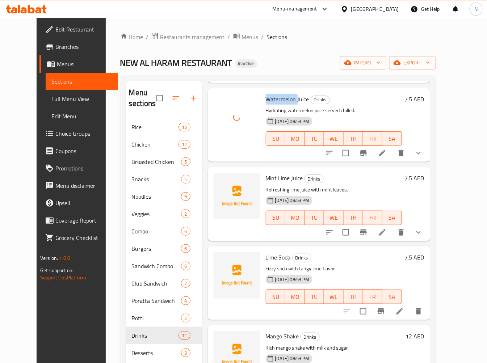
scroll to position [201, 0]
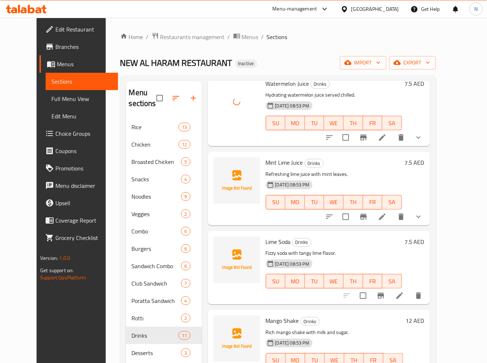
click at [273, 161] on span "Mint Lime Juice" at bounding box center [284, 162] width 37 height 11
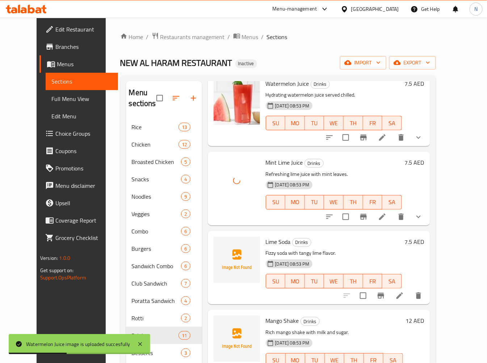
click at [267, 240] on span "Lime Soda" at bounding box center [278, 242] width 25 height 11
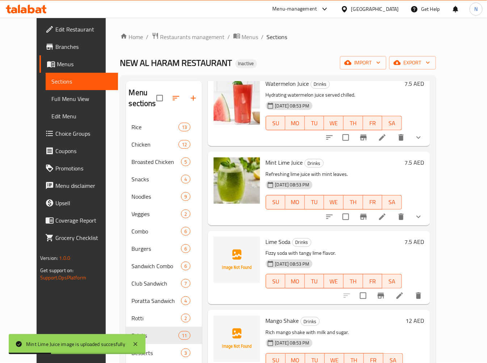
click at [271, 313] on div "Mango Shake Drinks Rich mango shake with milk and sugar. 11-09-2025 08:53 PM SU…" at bounding box center [334, 347] width 143 height 68
click at [266, 305] on div at bounding box center [266, 305] width 0 height 0
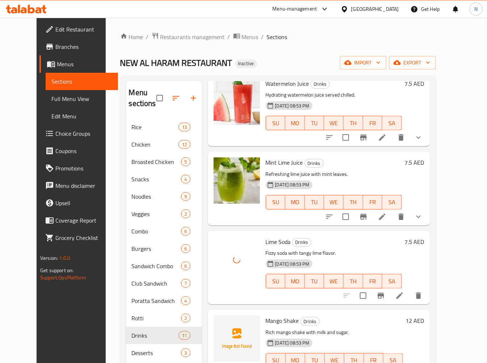
click at [360, 257] on div "11-09-2025 08:53 PM SU MO TU WE TH FR SA" at bounding box center [334, 276] width 142 height 39
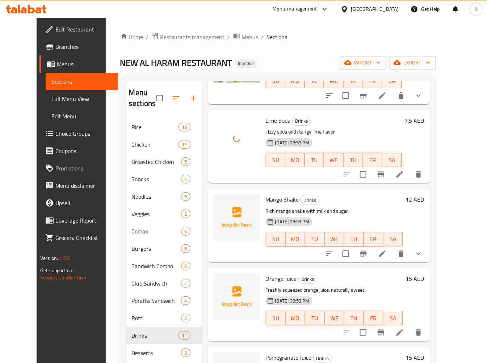
scroll to position [322, 0]
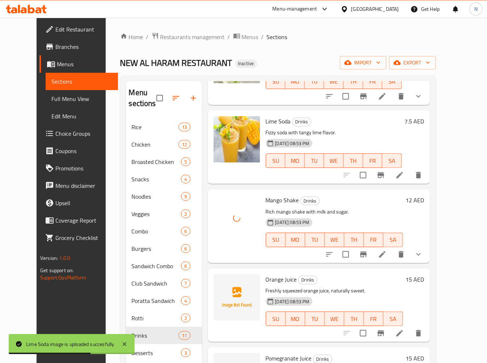
click at [267, 122] on span "Lime Soda" at bounding box center [278, 121] width 25 height 11
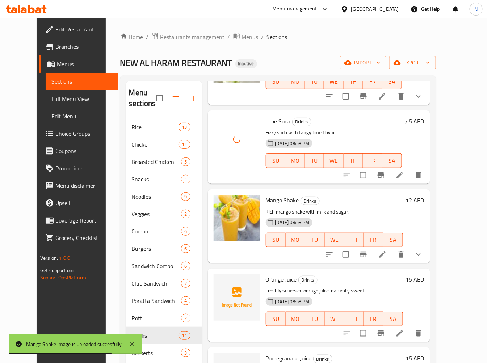
click at [270, 276] on span "Orange Juice" at bounding box center [281, 279] width 31 height 11
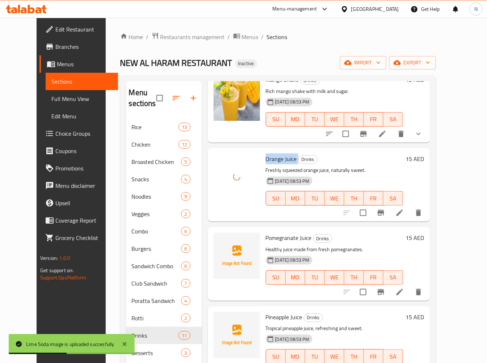
scroll to position [443, 0]
click at [281, 244] on div "Pomegranate Juice Drinks Healthy juice made from fresh pomegranates. 11-09-2025…" at bounding box center [334, 264] width 143 height 68
click at [276, 234] on div at bounding box center [276, 234] width 0 height 0
click at [284, 234] on span "Pomegranate Juice" at bounding box center [289, 237] width 46 height 11
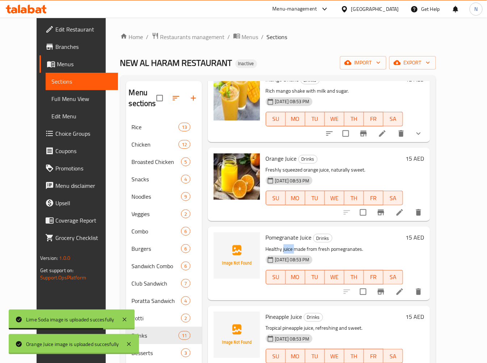
click at [284, 363] on div at bounding box center [243, 363] width 487 height 0
click at [266, 251] on p "Healthy juice made from fresh pomegranates." at bounding box center [334, 249] width 137 height 9
click at [269, 238] on span "Pomegranate Juice" at bounding box center [289, 237] width 46 height 11
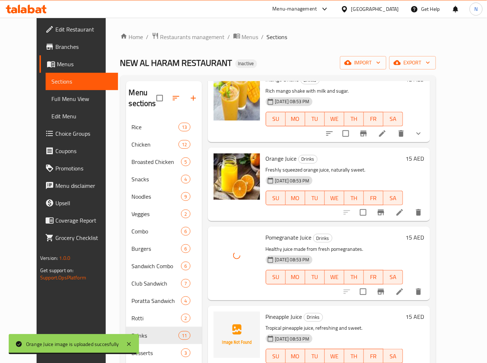
click at [267, 318] on span "Pineapple Juice" at bounding box center [284, 317] width 37 height 11
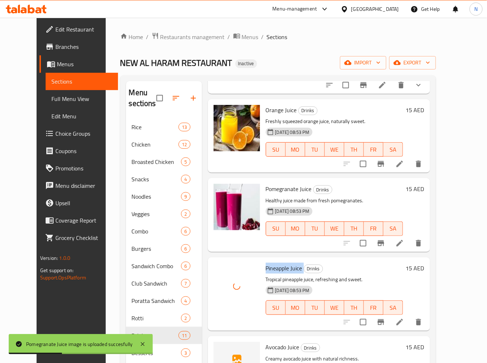
scroll to position [536, 0]
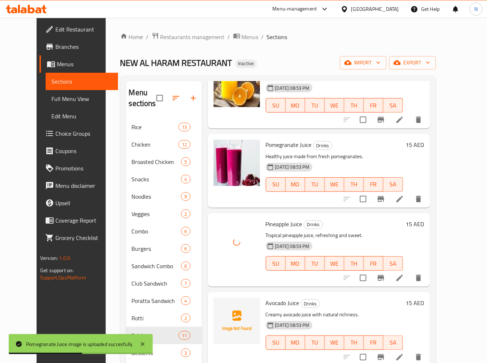
click at [272, 299] on span "Avocado Juice" at bounding box center [283, 303] width 34 height 11
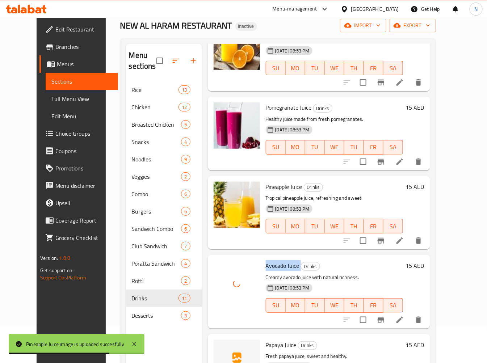
scroll to position [101, 0]
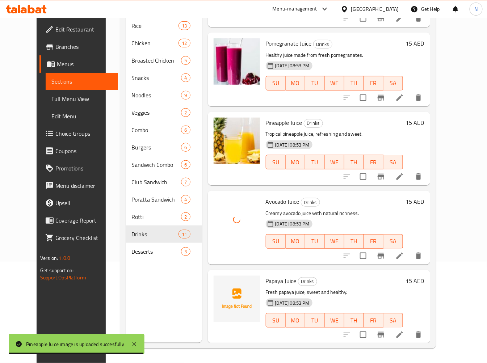
click at [275, 280] on span "Papaya Juice" at bounding box center [281, 281] width 31 height 11
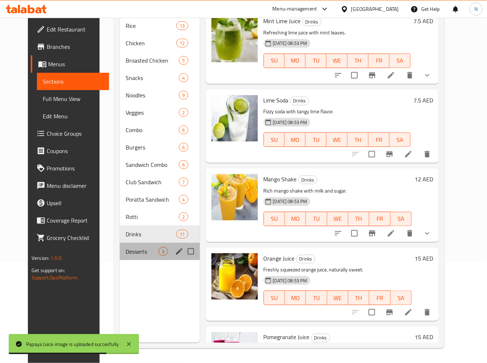
click at [128, 247] on div "Desserts 3" at bounding box center [160, 251] width 80 height 17
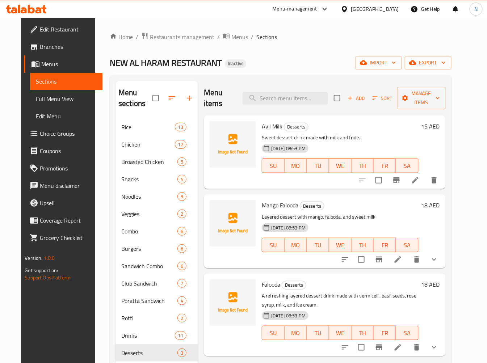
click at [269, 121] on span "Avil Milk" at bounding box center [272, 126] width 21 height 11
click at [267, 200] on span "Mango Falooda" at bounding box center [280, 205] width 37 height 11
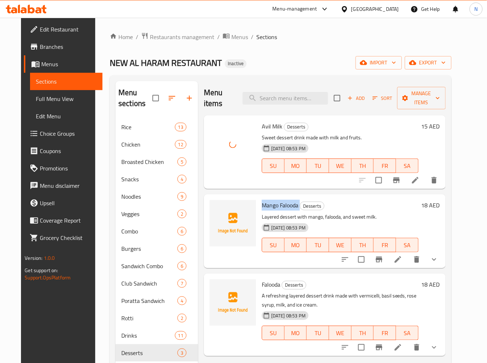
click at [267, 200] on span "Mango Falooda" at bounding box center [280, 205] width 37 height 11
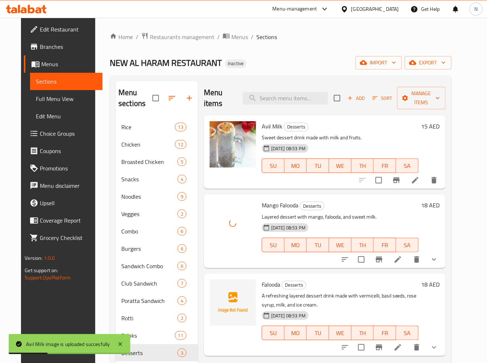
click at [262, 279] on span "Falooda" at bounding box center [271, 284] width 18 height 11
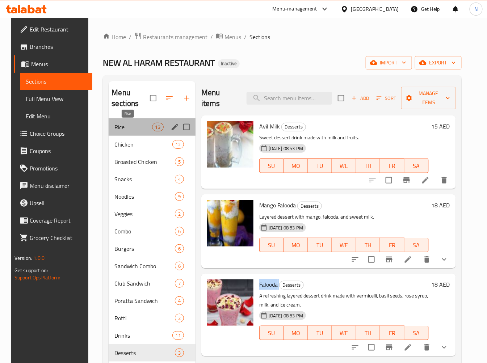
click at [136, 124] on span "Rice" at bounding box center [133, 127] width 37 height 9
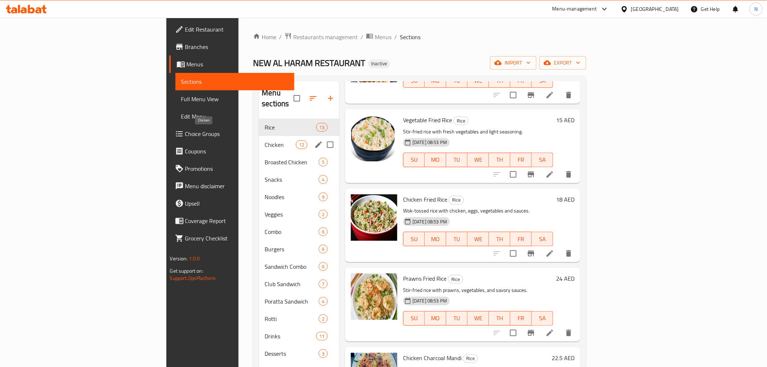
click at [265, 140] on span "Chicken" at bounding box center [280, 144] width 31 height 9
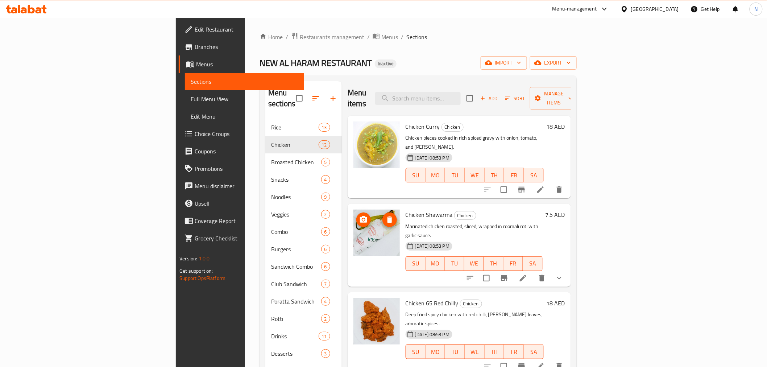
drag, startPoint x: 345, startPoint y: 225, endPoint x: 365, endPoint y: 229, distance: 21.0
click at [409, 258] on span "SU" at bounding box center [416, 263] width 14 height 11
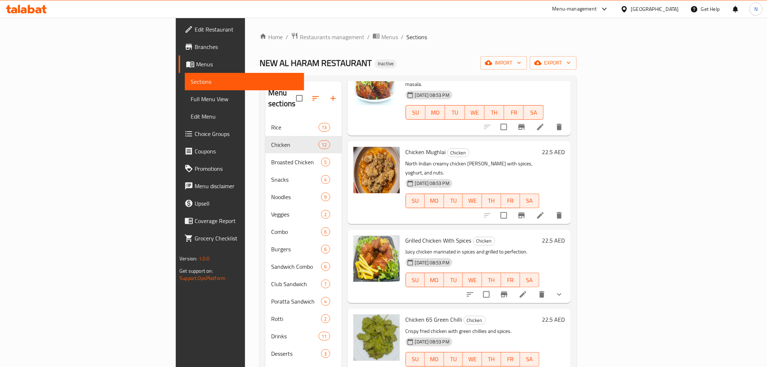
scroll to position [403, 0]
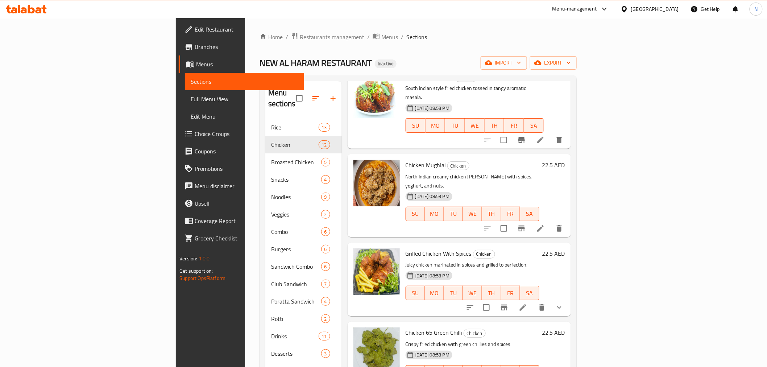
click at [405, 248] on span "Grilled Chicken With Spices" at bounding box center [438, 253] width 66 height 11
click at [442, 260] on p "Juicy chicken marinated in spices and grilled to perfection." at bounding box center [472, 264] width 134 height 9
click at [517, 288] on span "FR" at bounding box center [510, 293] width 13 height 11
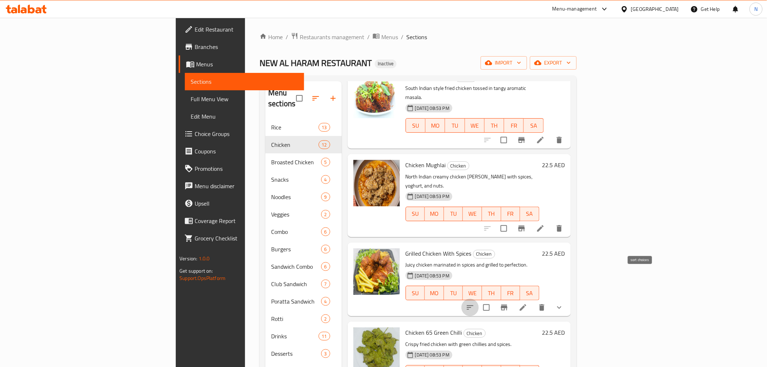
click at [474, 303] on icon "sort-choices" at bounding box center [470, 307] width 9 height 9
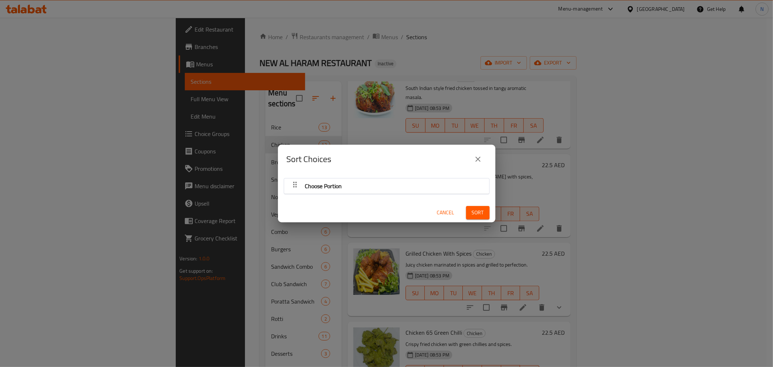
click at [641, 243] on div "Sort Choices Choose Portion Cancel Sort" at bounding box center [386, 183] width 773 height 367
drag, startPoint x: 448, startPoint y: 216, endPoint x: 522, endPoint y: 232, distance: 75.4
click at [446, 215] on button "Cancel" at bounding box center [445, 212] width 23 height 13
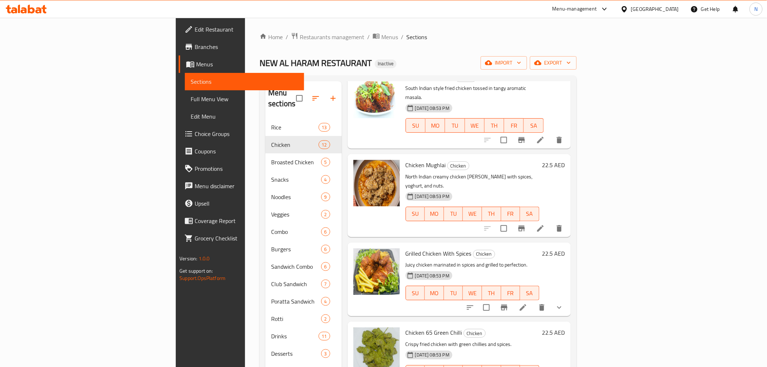
click at [527, 303] on icon at bounding box center [523, 307] width 9 height 9
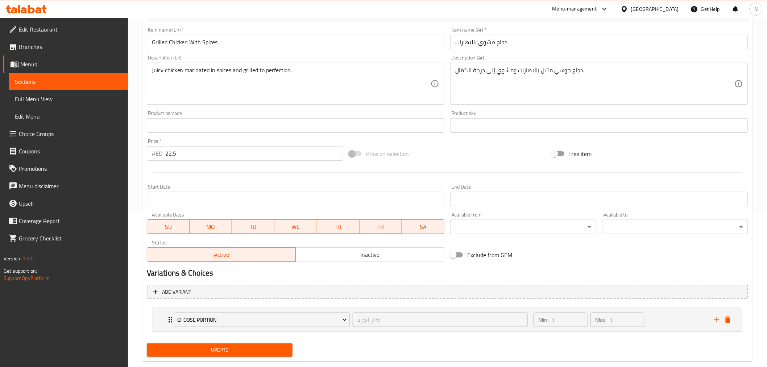
scroll to position [167, 0]
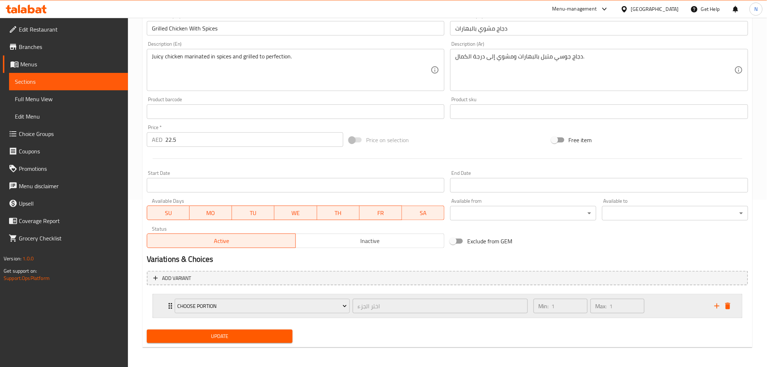
click at [166, 304] on icon "Expand" at bounding box center [170, 305] width 9 height 9
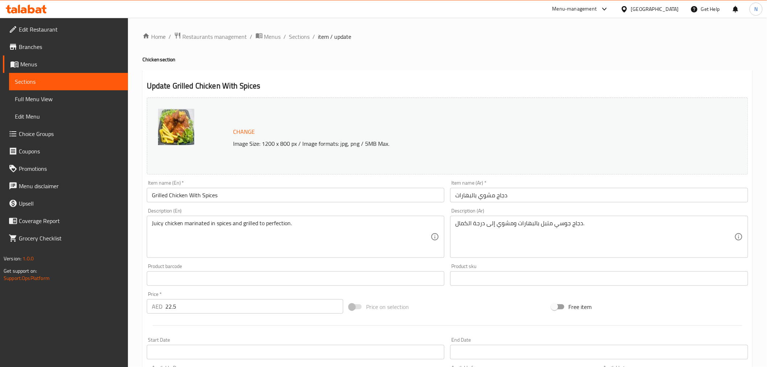
scroll to position [0, 0]
click at [300, 40] on span "Sections" at bounding box center [299, 37] width 21 height 9
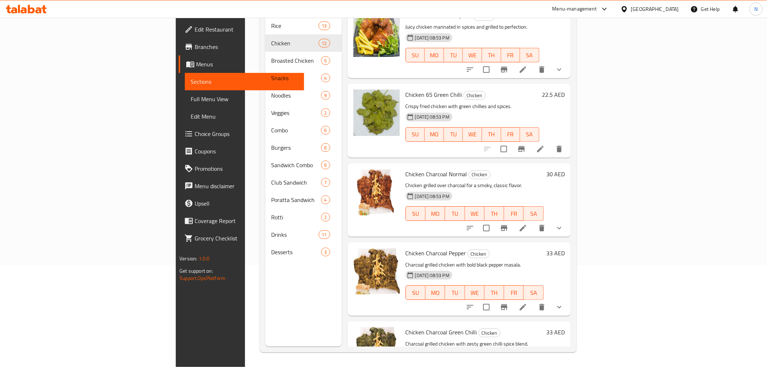
scroll to position [480, 0]
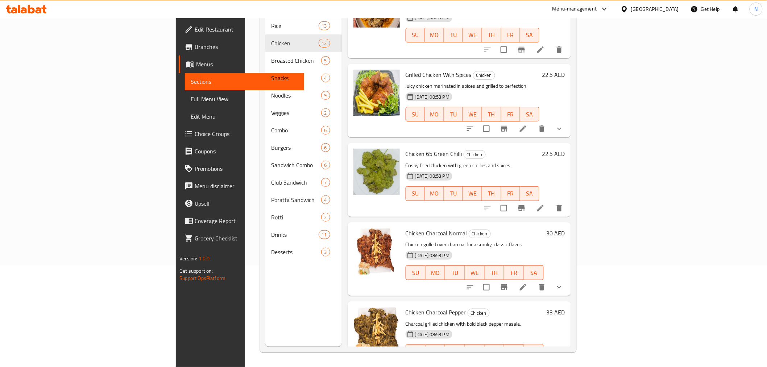
click at [534, 228] on h6 "Chicken Charcoal Normal Chicken" at bounding box center [474, 233] width 138 height 10
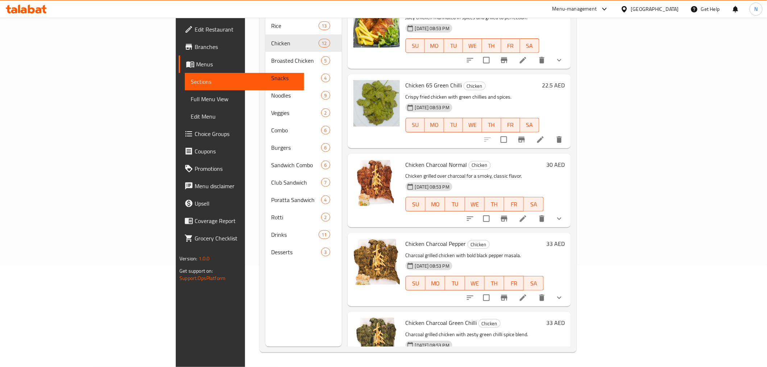
scroll to position [560, 0]
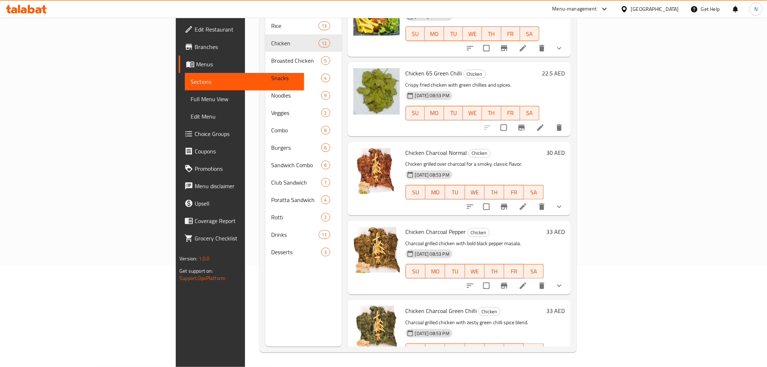
click at [405, 147] on span "Chicken Charcoal Normal" at bounding box center [436, 152] width 62 height 11
click at [405, 226] on span "Chicken Charcoal Pepper" at bounding box center [435, 231] width 61 height 11
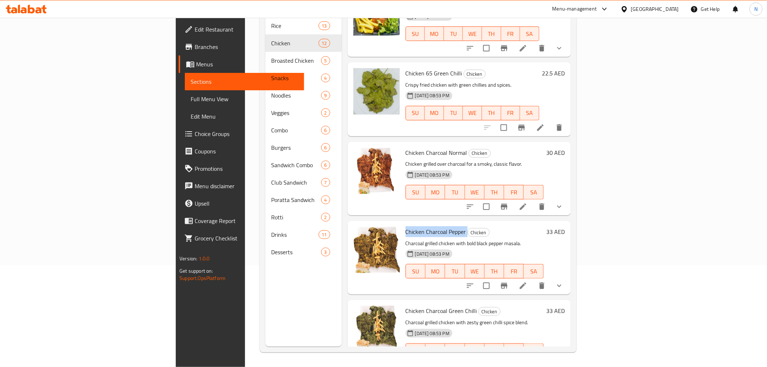
click at [405, 226] on span "Chicken Charcoal Pepper" at bounding box center [435, 231] width 61 height 11
click at [450, 246] on div "11-09-2025 08:53 PM SU MO TU WE TH FR SA" at bounding box center [475, 265] width 144 height 39
click at [483, 226] on h6 "Chicken Charcoal Pepper Chicken" at bounding box center [474, 231] width 138 height 10
click at [405, 305] on span "Chicken Charcoal Green Chilli" at bounding box center [440, 310] width 71 height 11
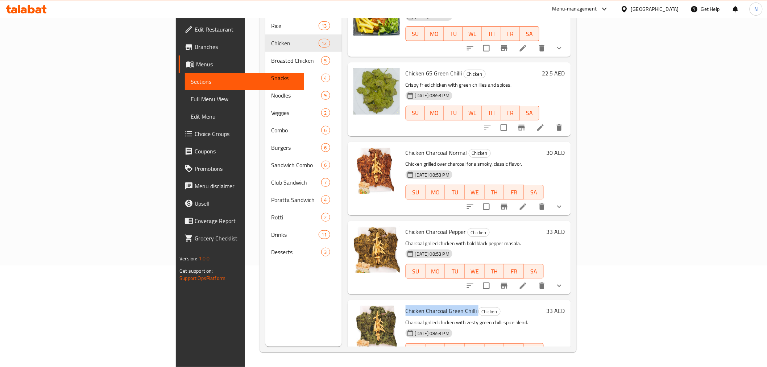
click at [405, 305] on span "Chicken Charcoal Green Chilli" at bounding box center [440, 310] width 71 height 11
click at [505, 224] on div "Chicken Charcoal Pepper Chicken Charcoal grilled chicken with bold black pepper…" at bounding box center [475, 258] width 144 height 68
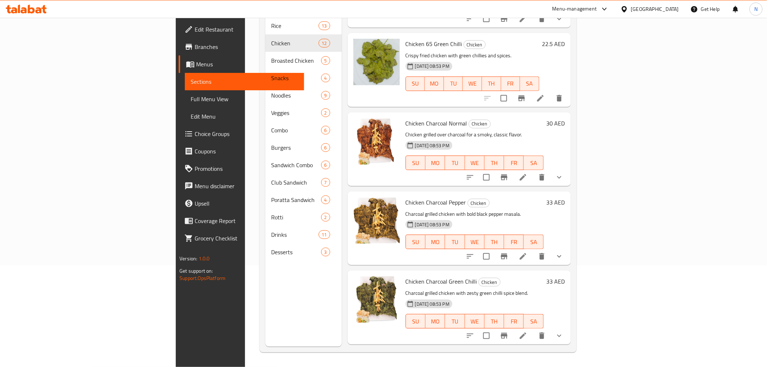
scroll to position [600, 0]
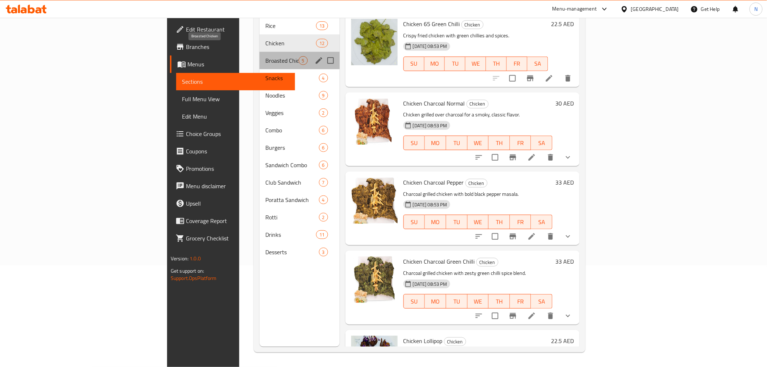
click at [265, 56] on span "Broasted Chicken" at bounding box center [281, 60] width 33 height 9
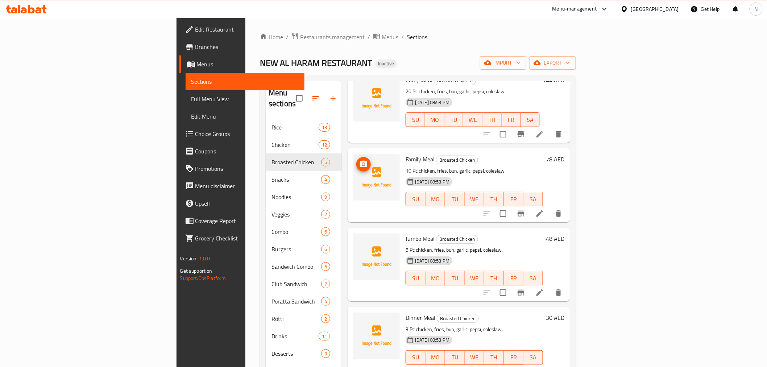
scroll to position [101, 0]
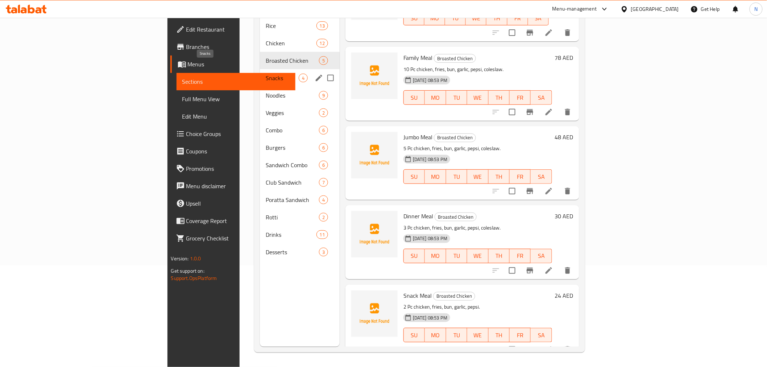
drag, startPoint x: 219, startPoint y: 69, endPoint x: 238, endPoint y: 69, distance: 18.8
click at [266, 74] on span "Snacks" at bounding box center [282, 78] width 33 height 9
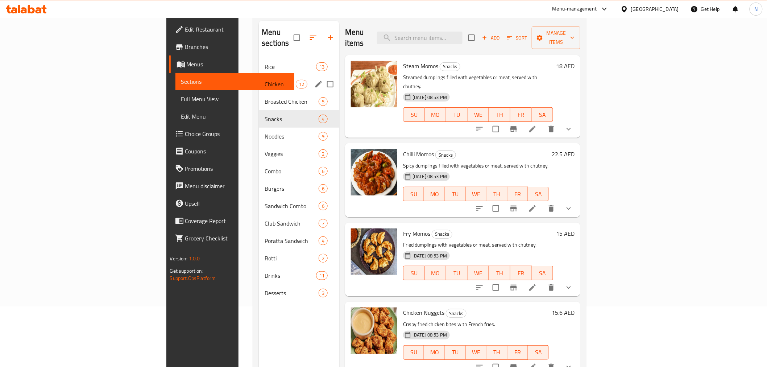
scroll to position [21, 0]
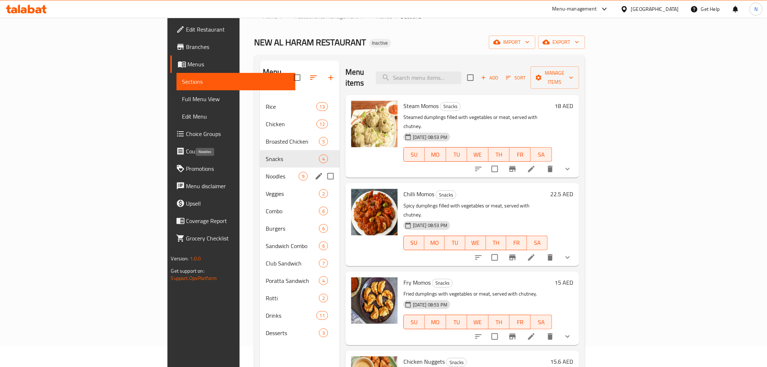
click at [266, 172] on span "Noodles" at bounding box center [282, 176] width 33 height 9
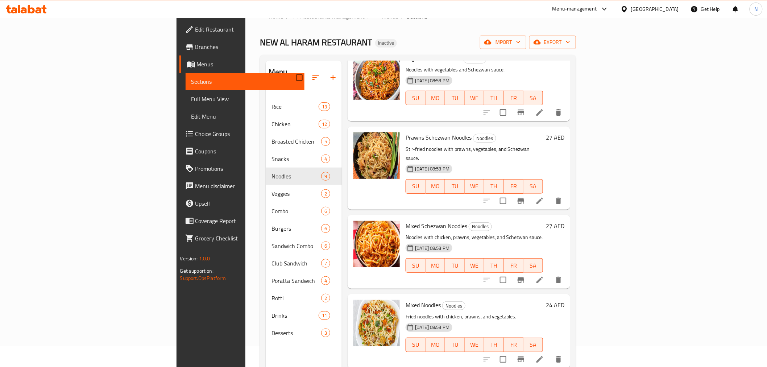
scroll to position [241, 0]
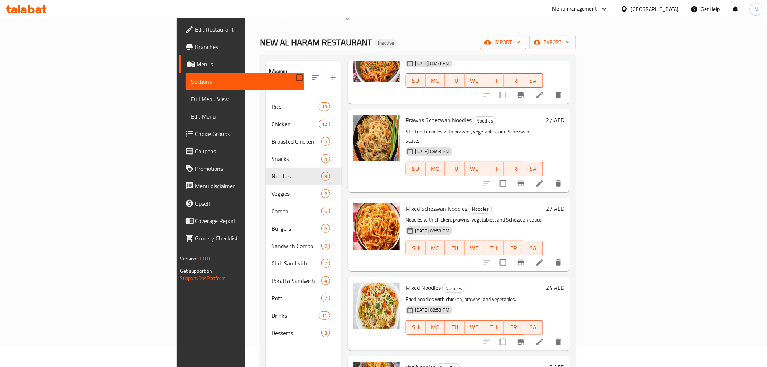
drag, startPoint x: 342, startPoint y: 199, endPoint x: 363, endPoint y: 201, distance: 21.2
click at [403, 238] on div "SU MO TU WE TH FR SA" at bounding box center [474, 248] width 143 height 20
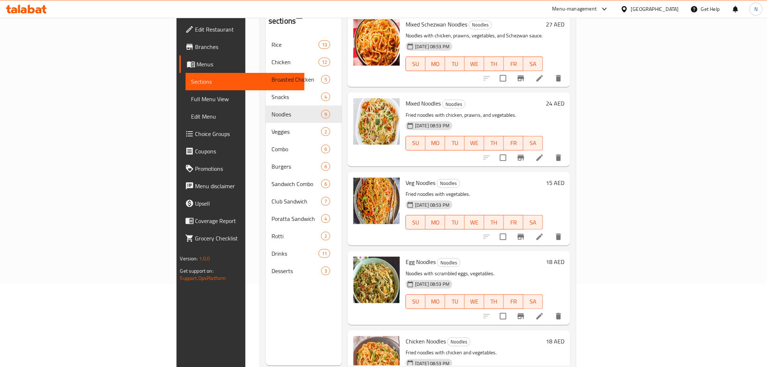
scroll to position [101, 0]
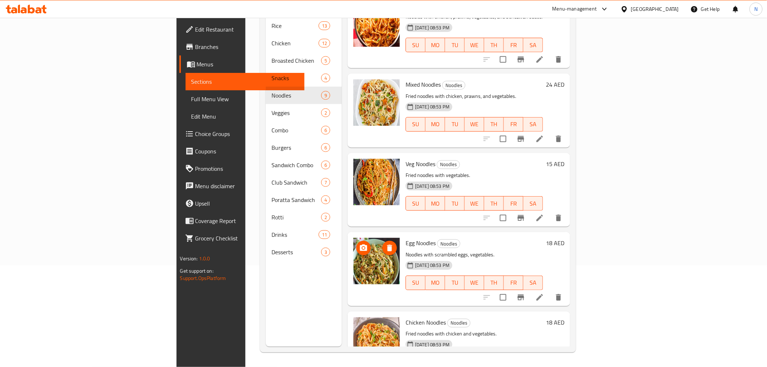
drag, startPoint x: 333, startPoint y: 232, endPoint x: 361, endPoint y: 238, distance: 29.1
click at [403, 272] on div "SU MO TU WE TH FR SA" at bounding box center [474, 282] width 143 height 20
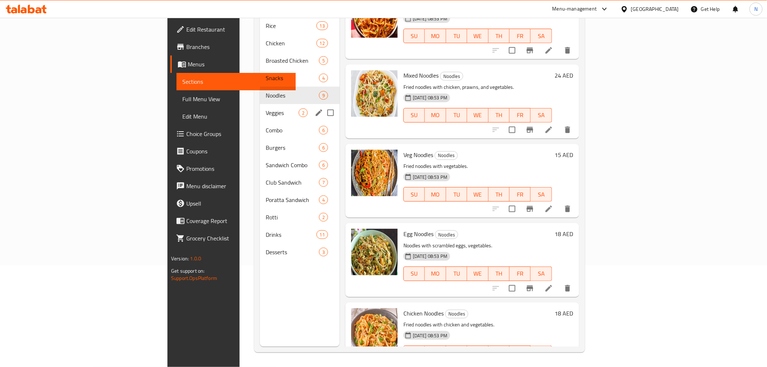
click at [266, 108] on span "Veggies" at bounding box center [282, 112] width 33 height 9
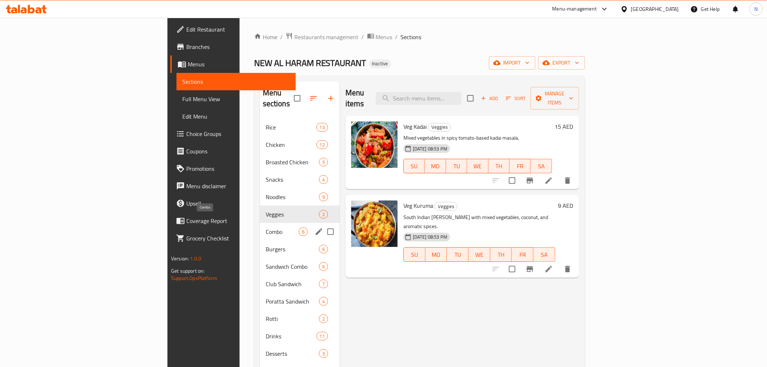
click at [266, 227] on span "Combo" at bounding box center [282, 231] width 33 height 9
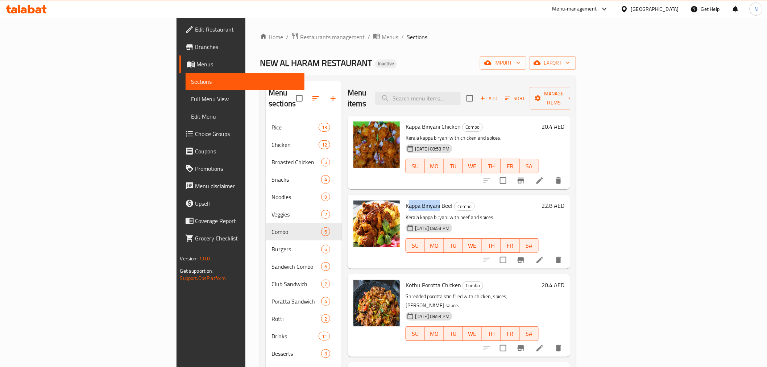
drag, startPoint x: 364, startPoint y: 195, endPoint x: 396, endPoint y: 198, distance: 32.1
click at [405, 200] on span "Kappa Biriyani Beef" at bounding box center [428, 205] width 47 height 11
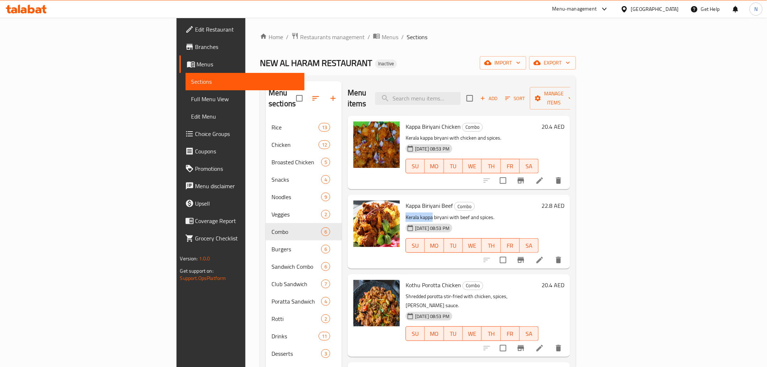
drag, startPoint x: 362, startPoint y: 204, endPoint x: 389, endPoint y: 206, distance: 27.2
click at [405, 213] on p "Kerala kappa biryani with beef and spices." at bounding box center [471, 217] width 133 height 9
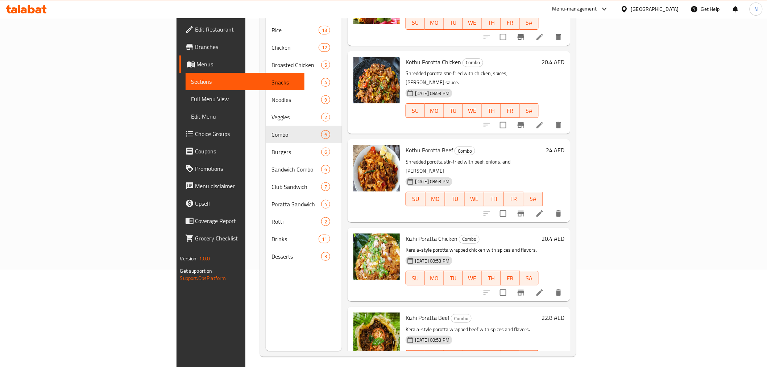
scroll to position [101, 0]
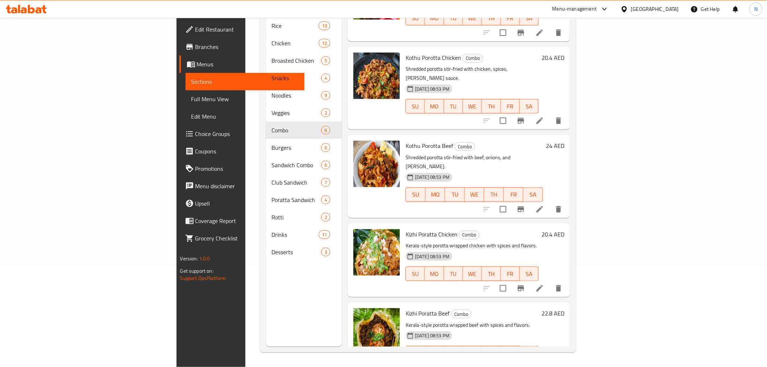
click at [405, 229] on span "Kizhi Poratta Chicken" at bounding box center [431, 234] width 52 height 11
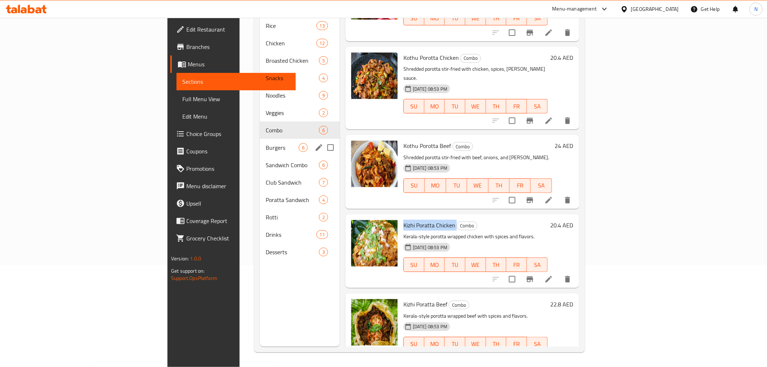
click at [260, 139] on div "Burgers 6" at bounding box center [300, 147] width 80 height 17
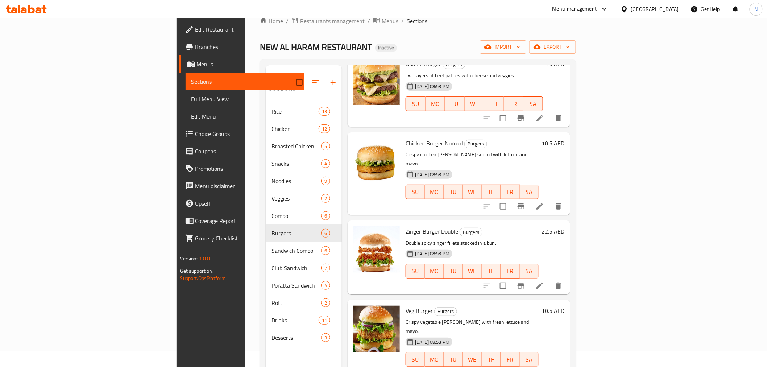
scroll to position [101, 0]
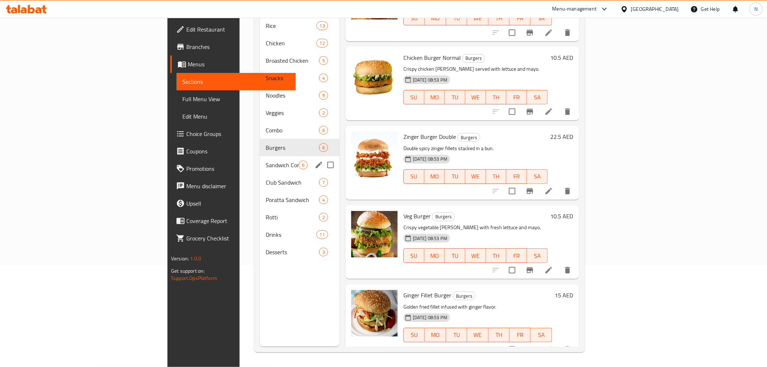
click at [266, 161] on span "Sandwich Combo" at bounding box center [282, 165] width 33 height 9
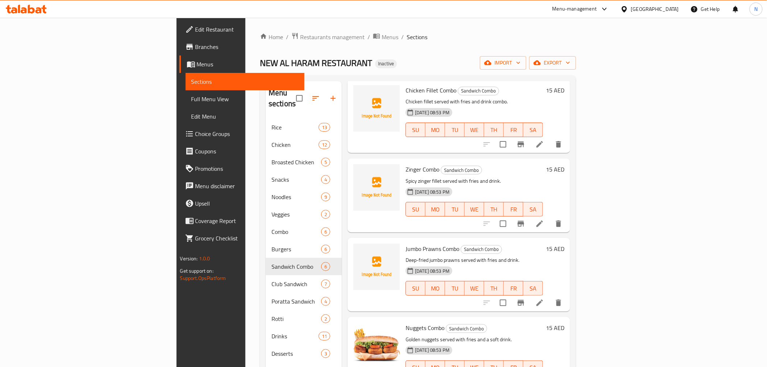
scroll to position [80, 0]
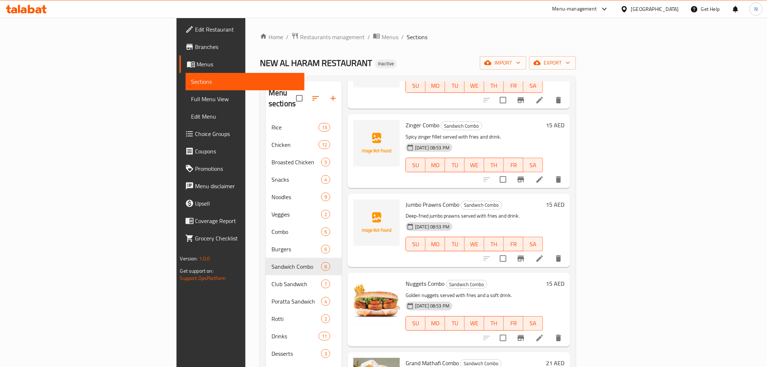
click at [486, 275] on div "Nuggets Combo Sandwich Combo Golden nuggets served with fries and a soft drink.…" at bounding box center [474, 309] width 143 height 68
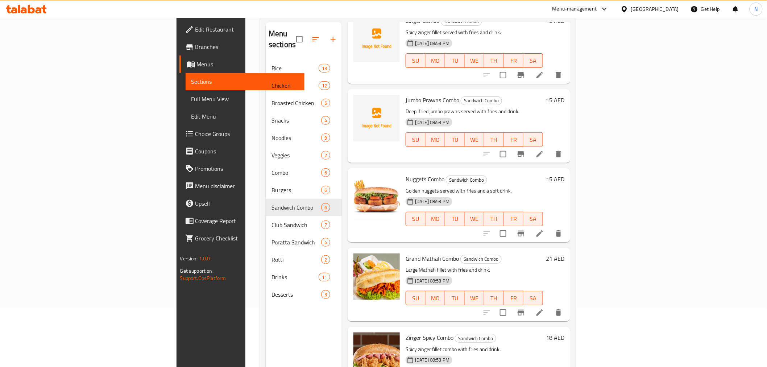
scroll to position [101, 0]
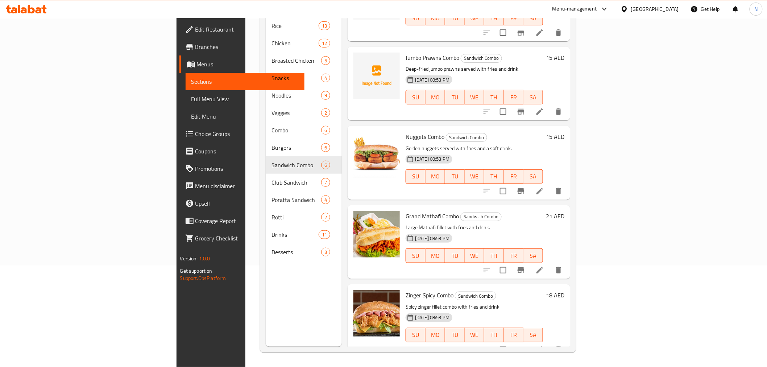
click at [438, 310] on div "11-09-2025 08:53 PM" at bounding box center [421, 317] width 36 height 14
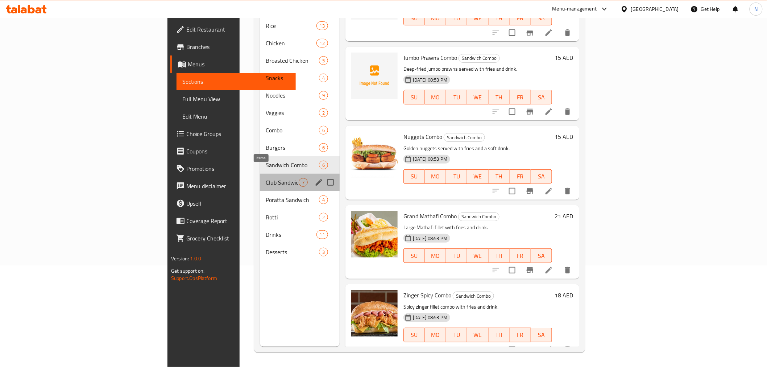
click at [299, 179] on span "7" at bounding box center [303, 182] width 8 height 7
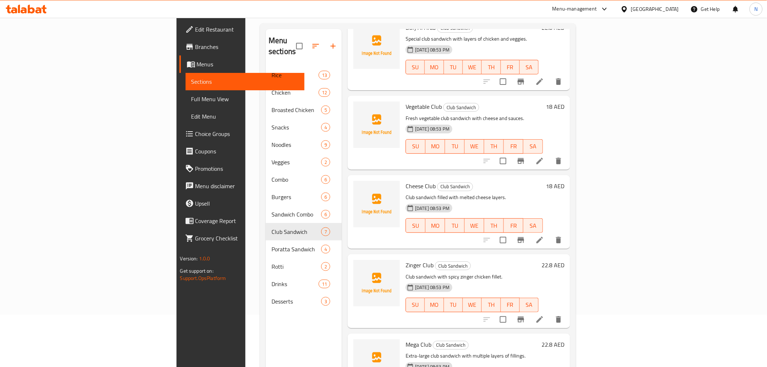
scroll to position [101, 0]
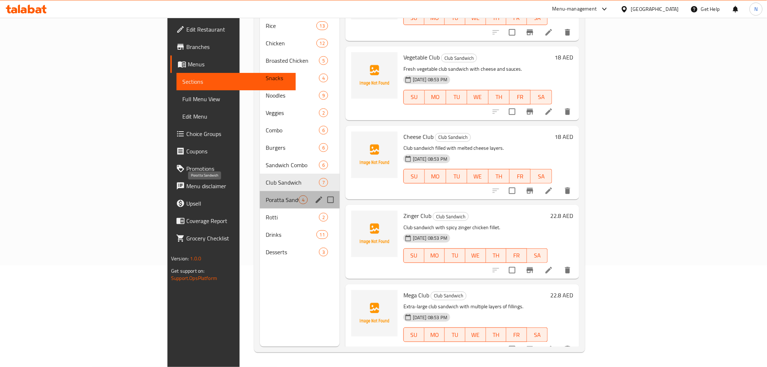
click at [266, 195] on span "Poratta Sandwich" at bounding box center [282, 199] width 33 height 9
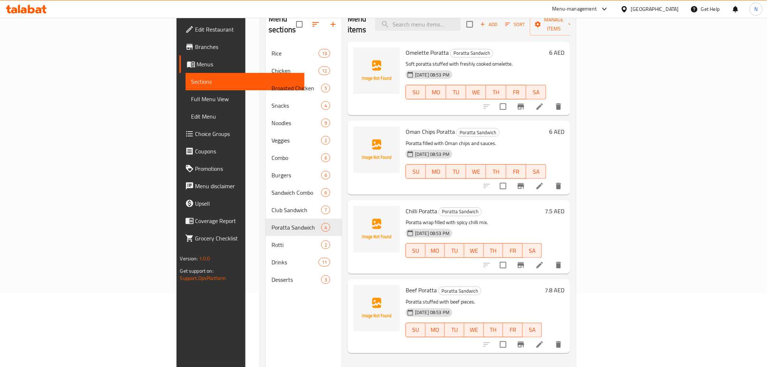
scroll to position [101, 0]
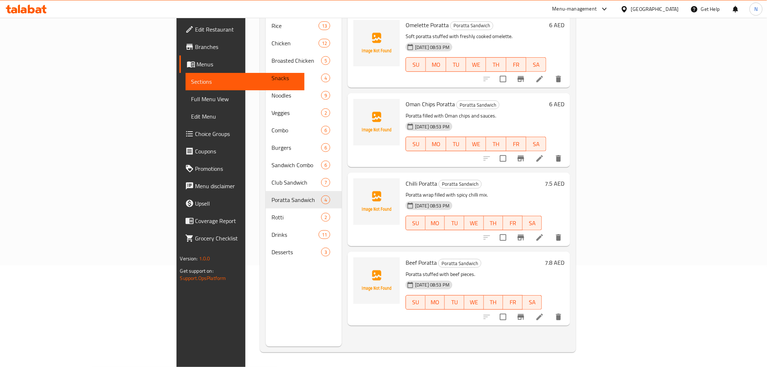
click at [407, 313] on div "Beef Poratta Poratta Sandwich Poratta stuffed with beef pieces. 11-09-2025 08:5…" at bounding box center [459, 288] width 222 height 74
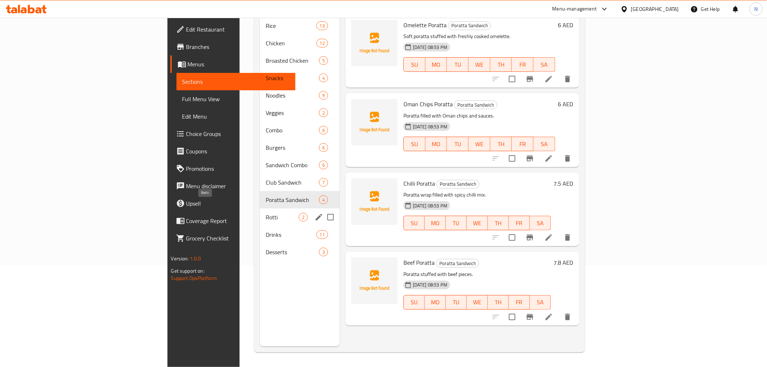
click at [266, 213] on span "Rotti" at bounding box center [282, 217] width 33 height 9
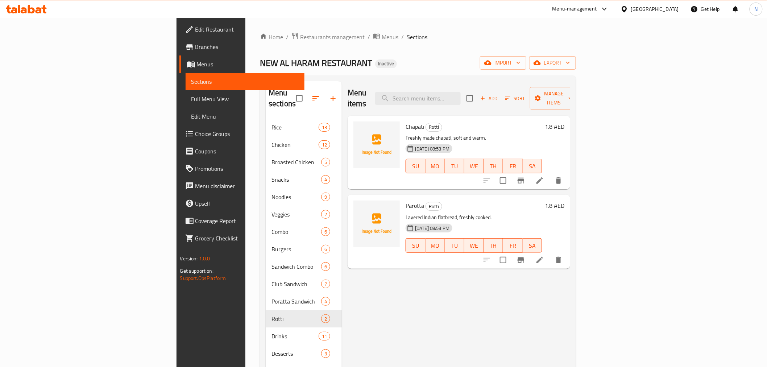
click at [342, 261] on div "Menu items Add Sort Manage items Chapati Rotti Freshly made chapati, soft and w…" at bounding box center [456, 264] width 228 height 367
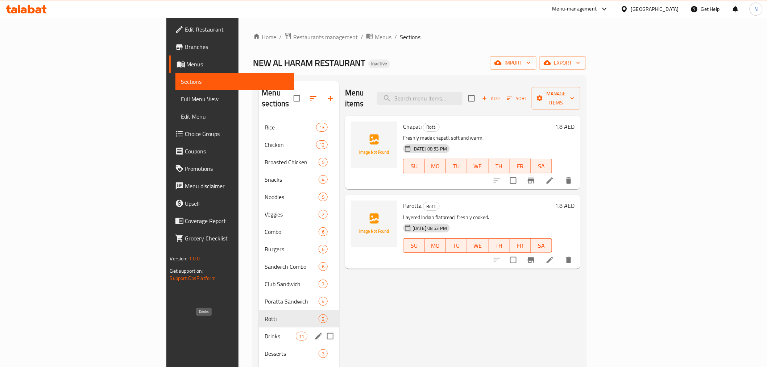
click at [265, 332] on span "Drinks" at bounding box center [280, 336] width 31 height 9
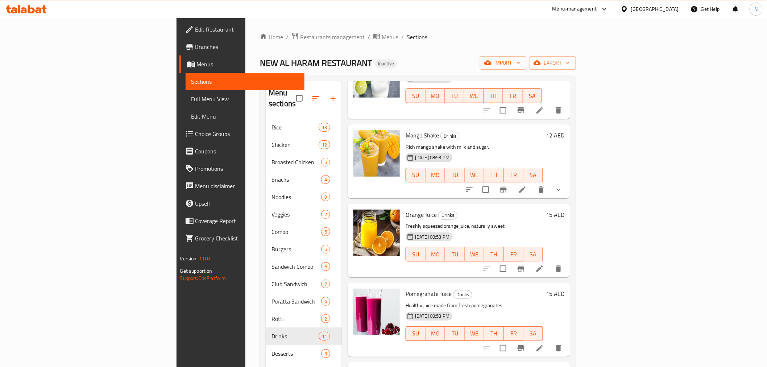
scroll to position [361, 0]
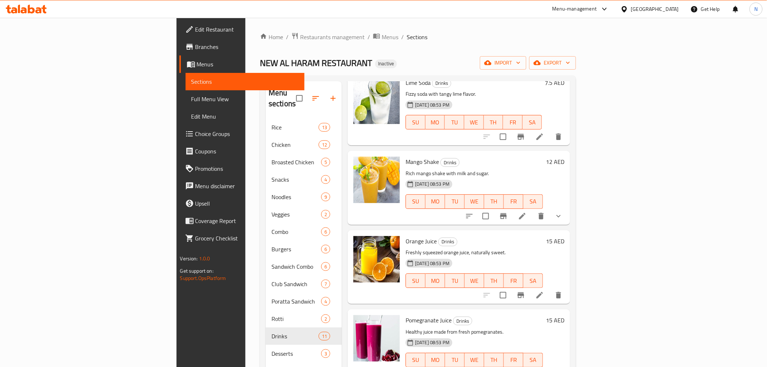
click at [405, 156] on span "Mango Shake" at bounding box center [421, 161] width 33 height 11
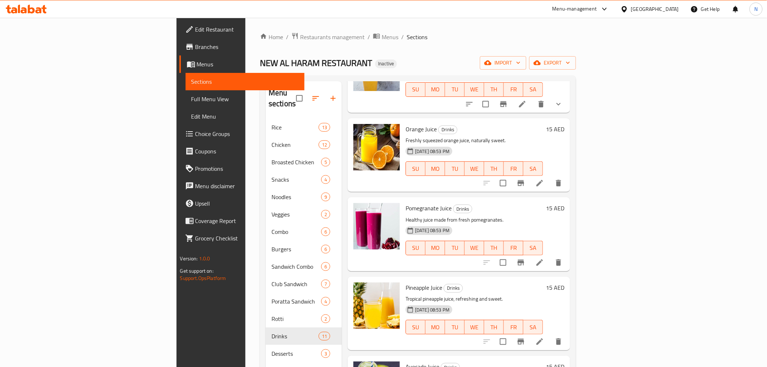
scroll to position [481, 0]
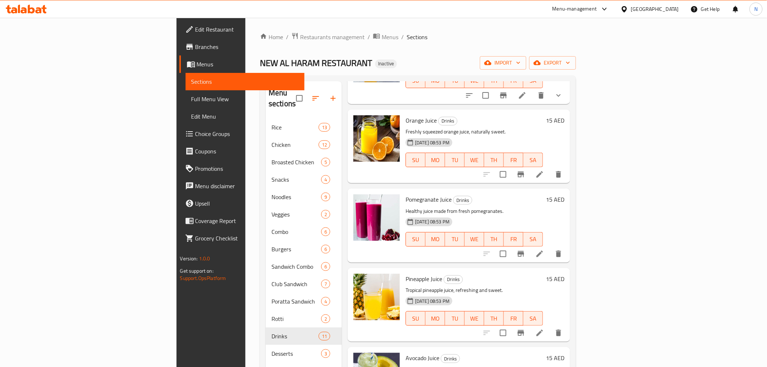
click at [405, 194] on span "Pomegranate Juice" at bounding box center [428, 199] width 46 height 11
drag, startPoint x: 339, startPoint y: 291, endPoint x: 370, endPoint y: 172, distance: 122.3
click at [370, 172] on div "Menu items Add Sort Manage items Lime Juice Drinks Refreshing lime juice served…" at bounding box center [456, 264] width 228 height 367
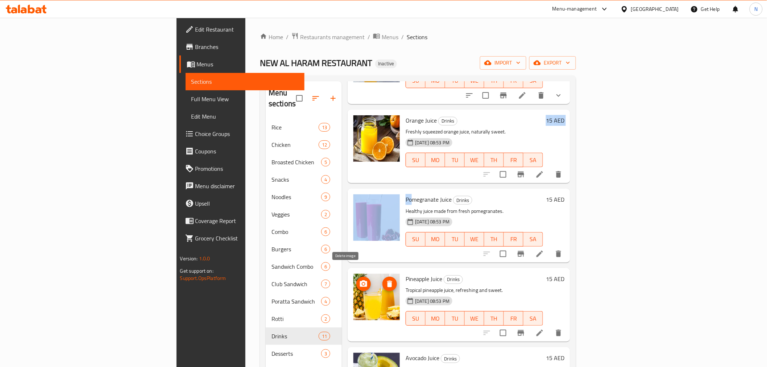
drag, startPoint x: 344, startPoint y: 278, endPoint x: 346, endPoint y: 294, distance: 16.8
click at [353, 294] on img at bounding box center [376, 297] width 46 height 46
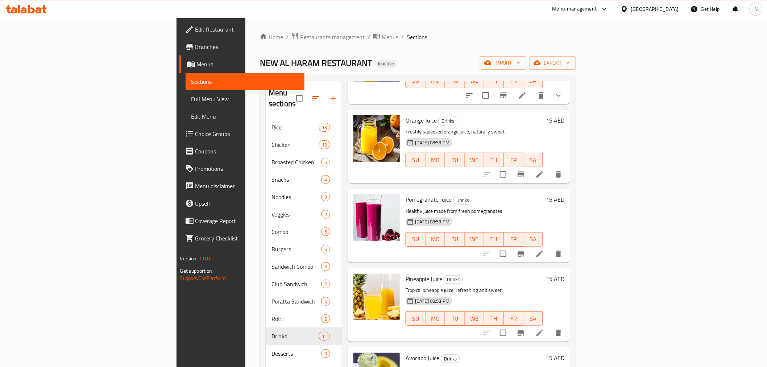
click at [484, 168] on div "Orange Juice Drinks Freshly squeezed orange juice, naturally sweet. 11-09-2025 …" at bounding box center [474, 146] width 143 height 68
click at [479, 207] on p "Healthy juice made from fresh pomegranates." at bounding box center [473, 211] width 137 height 9
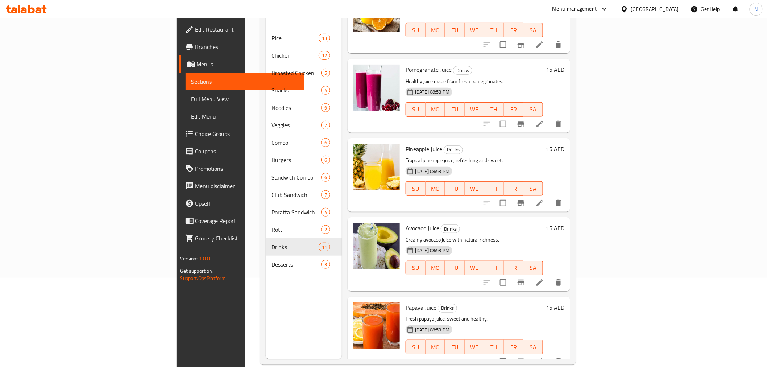
scroll to position [101, 0]
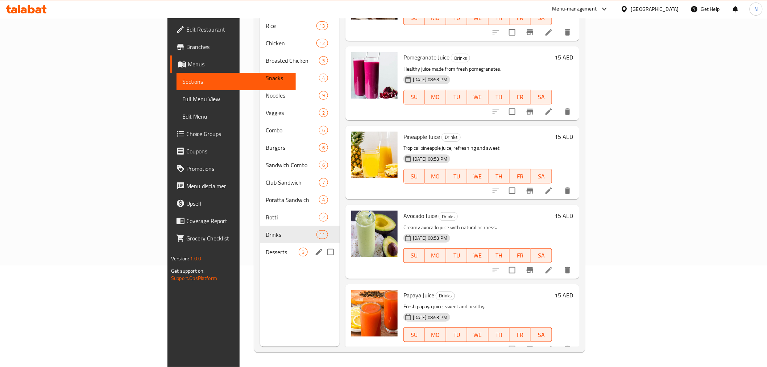
click at [260, 243] on div "Desserts 3" at bounding box center [300, 251] width 80 height 17
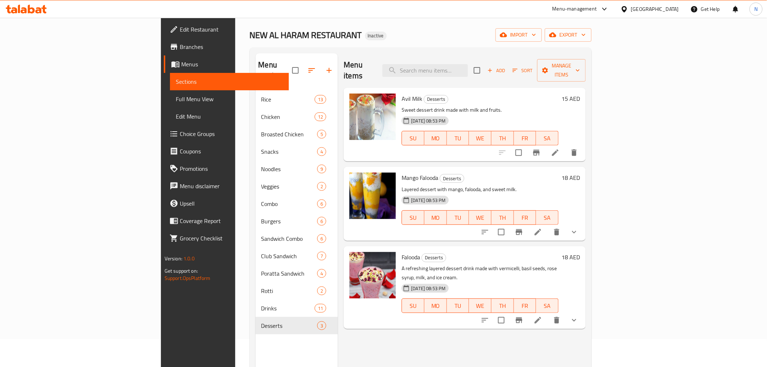
scroll to position [21, 0]
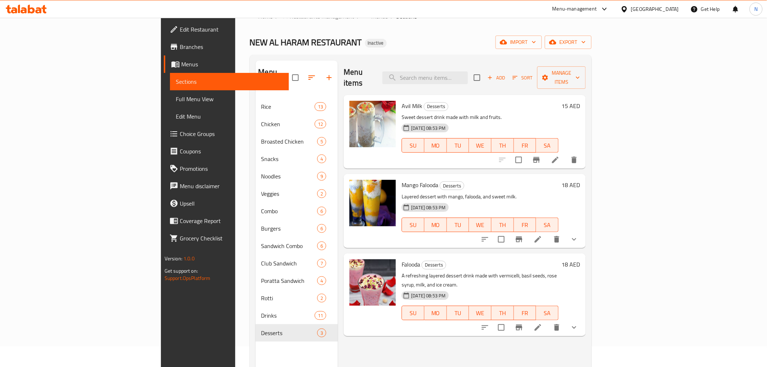
click at [176, 97] on span "Full Menu View" at bounding box center [229, 99] width 107 height 9
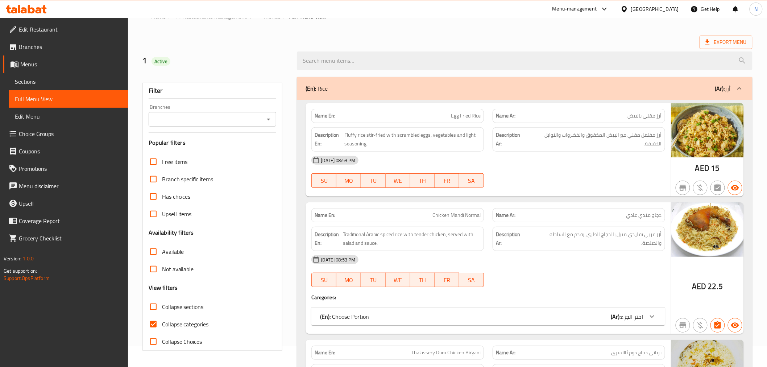
click at [25, 89] on link "Sections" at bounding box center [68, 81] width 119 height 17
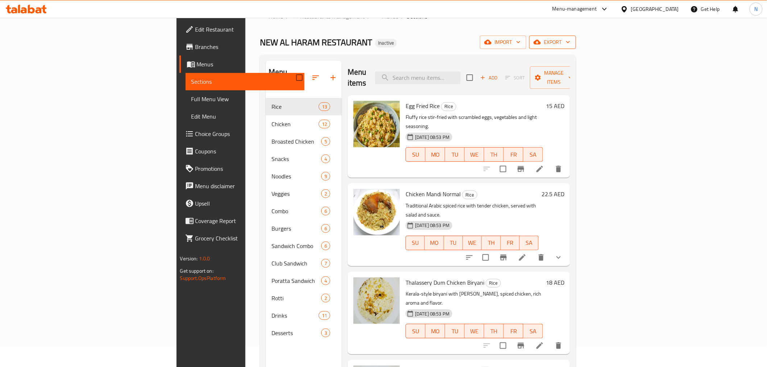
click at [570, 41] on span "export" at bounding box center [552, 42] width 35 height 9
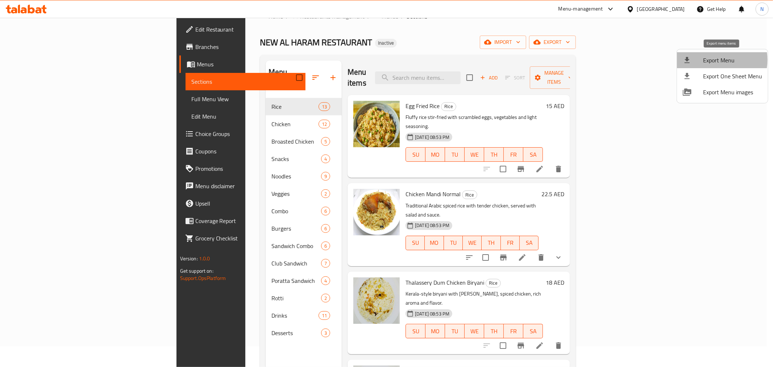
click at [710, 60] on span "Export Menu" at bounding box center [732, 60] width 59 height 9
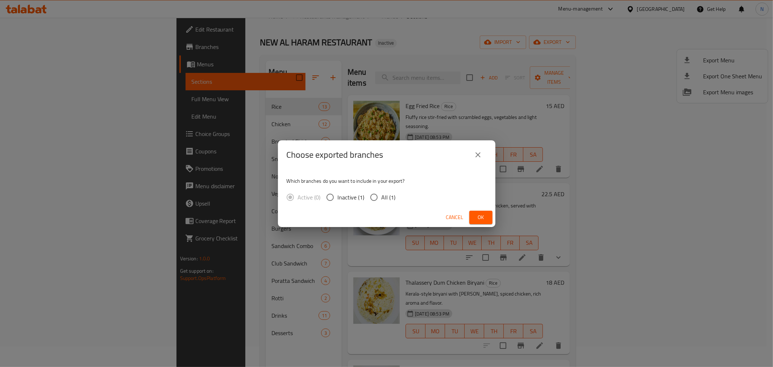
click at [374, 200] on input "All (1)" at bounding box center [373, 197] width 15 height 15
radio input "true"
click at [483, 214] on span "Ok" at bounding box center [481, 217] width 12 height 9
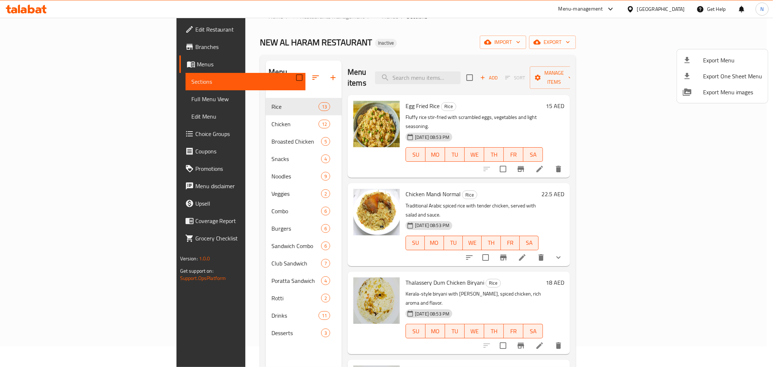
click at [461, 36] on div at bounding box center [386, 183] width 773 height 367
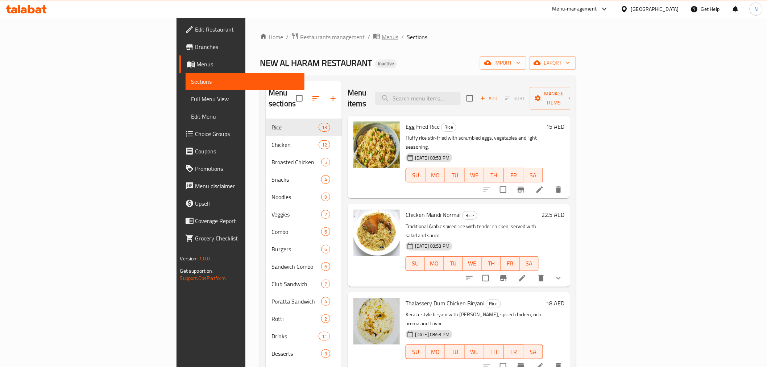
click at [382, 38] on span "Menus" at bounding box center [390, 37] width 17 height 9
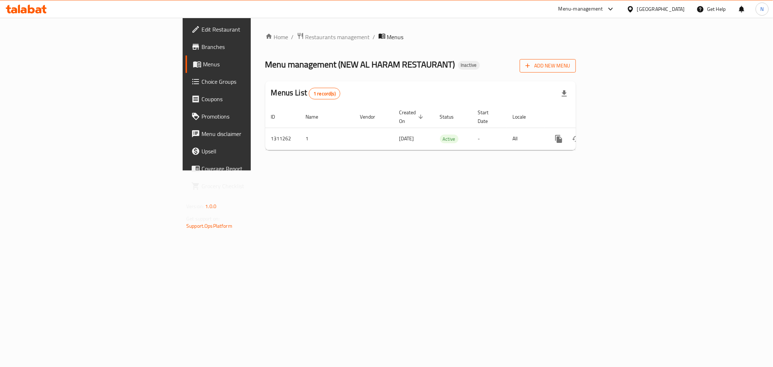
click at [570, 67] on span "Add New Menu" at bounding box center [547, 65] width 45 height 9
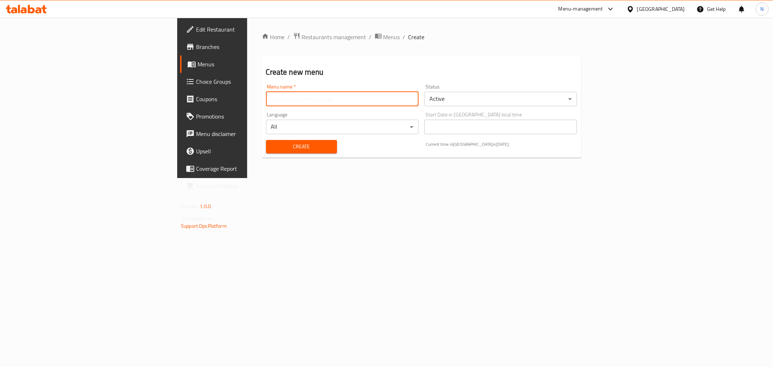
drag, startPoint x: 294, startPoint y: 103, endPoint x: 277, endPoint y: 106, distance: 16.6
click at [294, 103] on input "text" at bounding box center [342, 99] width 153 height 14
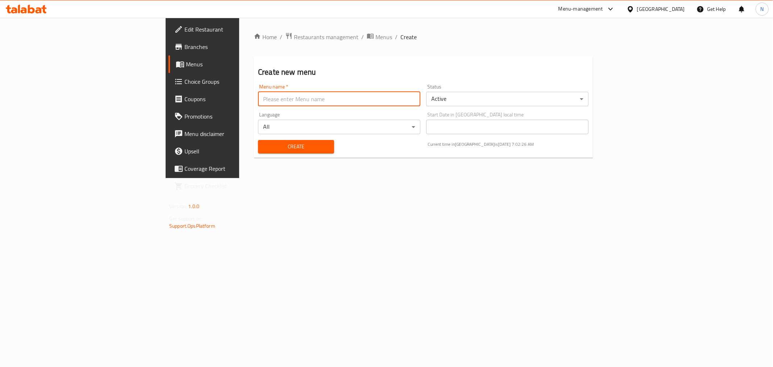
type input "new"
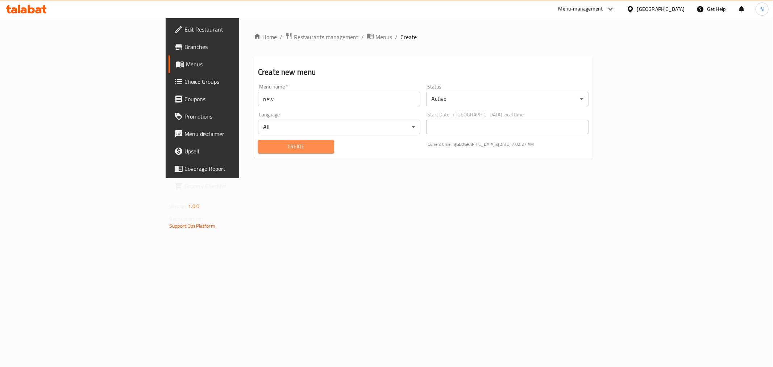
click at [258, 140] on button "Create" at bounding box center [296, 146] width 76 height 13
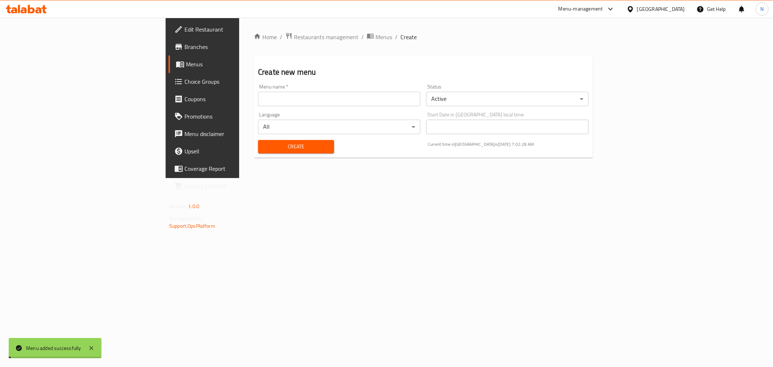
click at [375, 38] on span "Menus" at bounding box center [383, 37] width 17 height 9
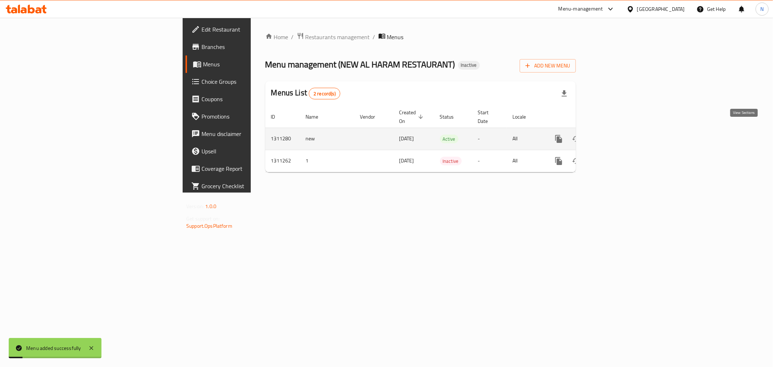
click at [615, 134] on icon "enhanced table" at bounding box center [611, 138] width 9 height 9
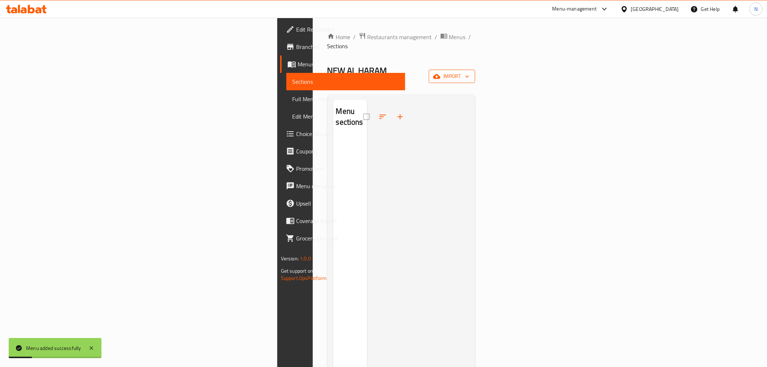
click at [475, 70] on button "import" at bounding box center [452, 76] width 46 height 13
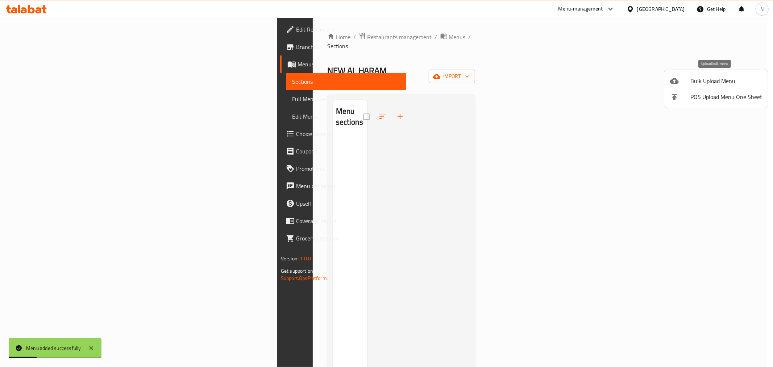
click at [696, 85] on span "Bulk Upload Menu" at bounding box center [726, 80] width 72 height 9
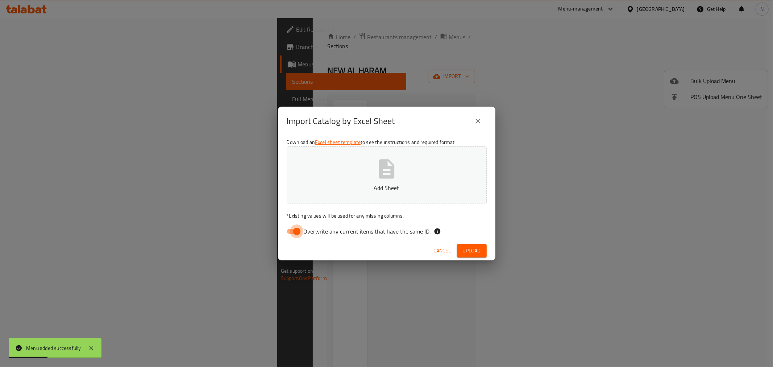
click at [294, 231] on input "Overwrite any current items that have the same ID." at bounding box center [296, 231] width 41 height 14
checkbox input "false"
click at [477, 247] on span "Upload" at bounding box center [472, 250] width 18 height 9
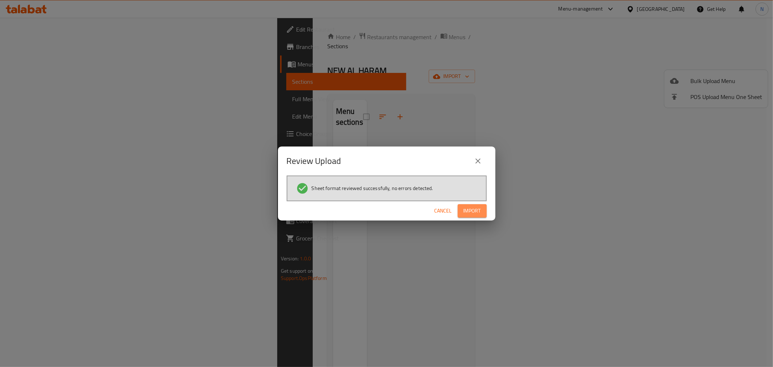
click at [471, 212] on span "Import" at bounding box center [471, 210] width 17 height 9
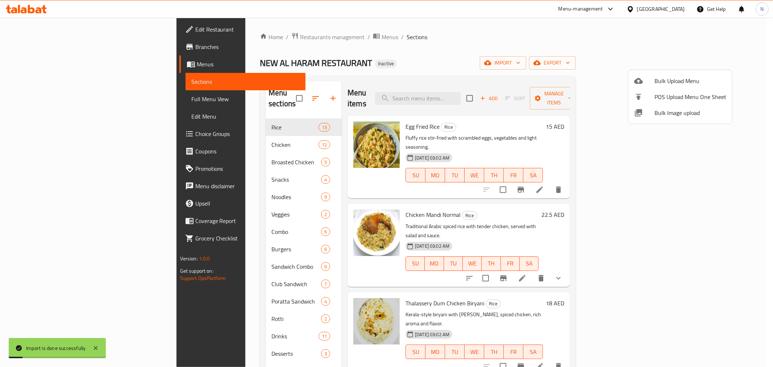
click at [44, 96] on div at bounding box center [386, 183] width 773 height 367
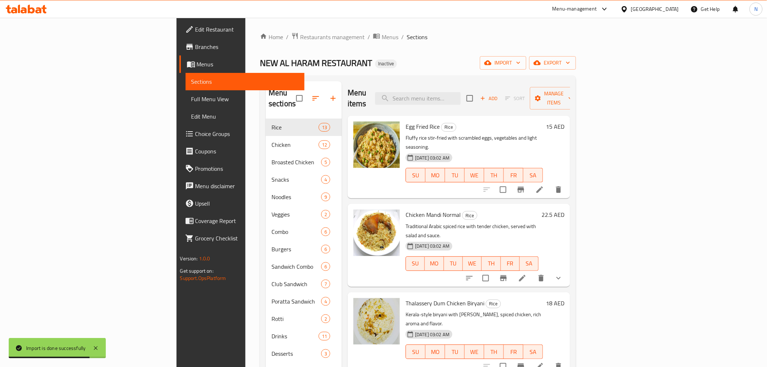
click at [191, 96] on span "Full Menu View" at bounding box center [244, 99] width 107 height 9
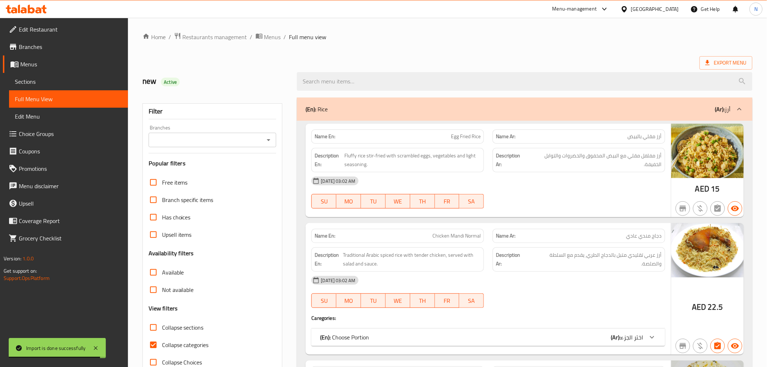
scroll to position [201, 0]
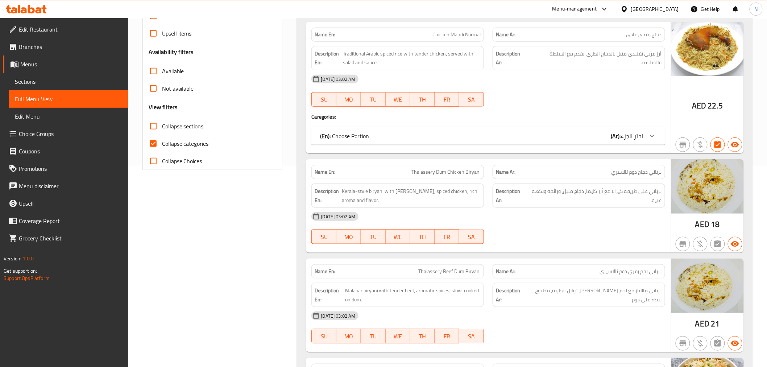
click at [156, 143] on input "Collapse categories" at bounding box center [153, 143] width 17 height 17
checkbox input "false"
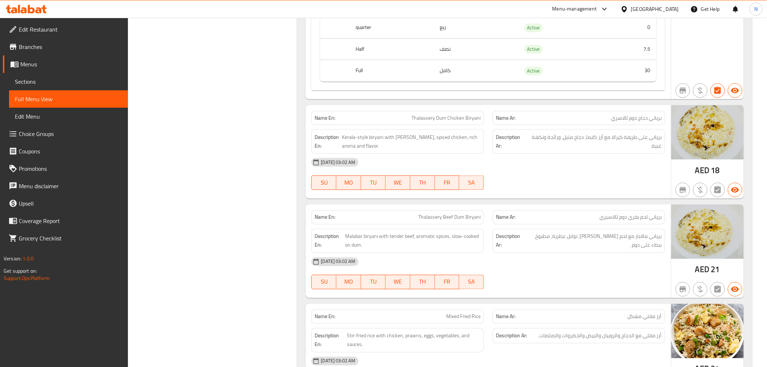
scroll to position [0, 0]
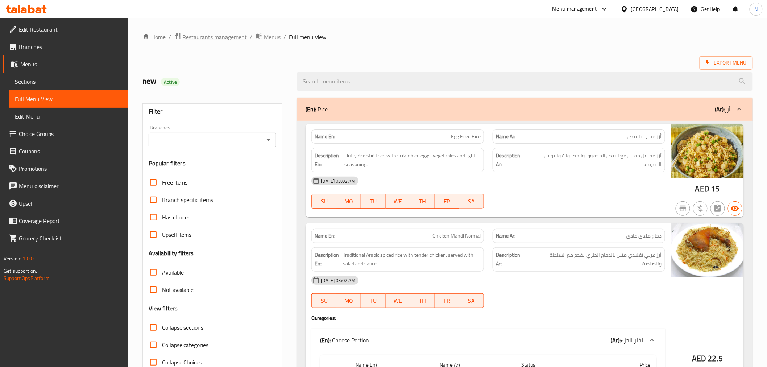
click at [232, 38] on span "Restaurants management" at bounding box center [215, 37] width 65 height 9
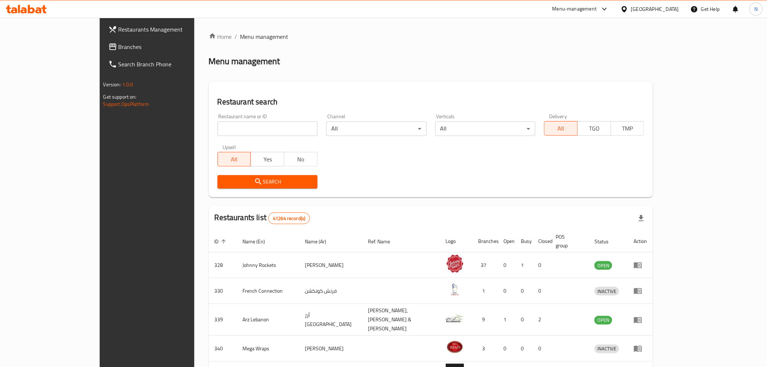
click at [118, 50] on span "Branches" at bounding box center [169, 46] width 103 height 9
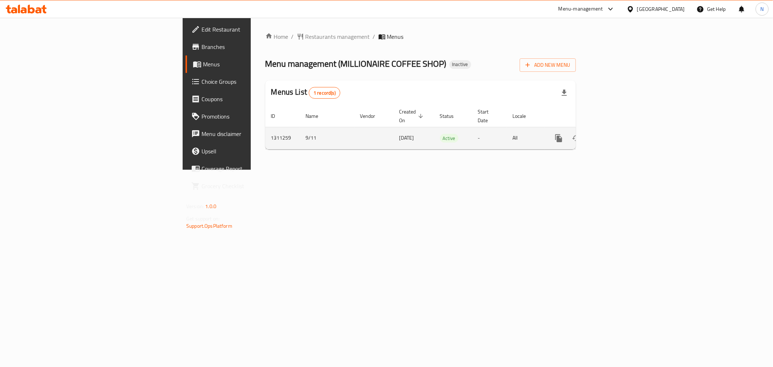
click at [620, 129] on link "enhanced table" at bounding box center [610, 137] width 17 height 17
